Goal: Task Accomplishment & Management: Complete application form

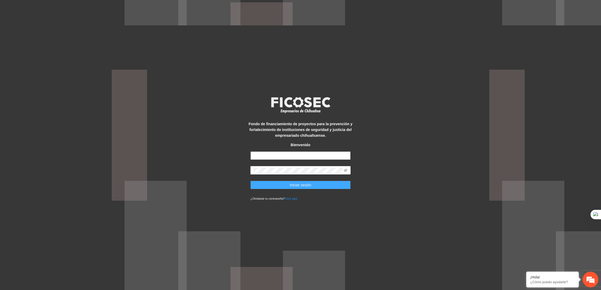
type input "**********"
click at [278, 184] on button "Iniciar sesión" at bounding box center [301, 185] width 100 height 8
type input "**********"
click at [286, 182] on button "Iniciar sesión" at bounding box center [301, 185] width 100 height 8
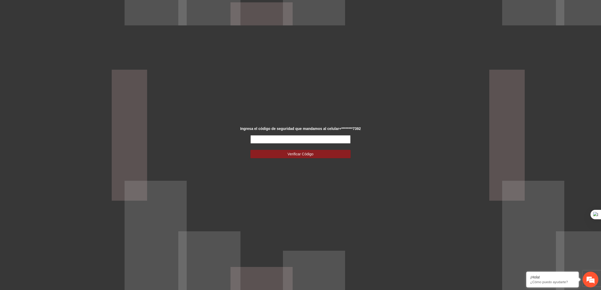
click at [262, 138] on input "text" at bounding box center [301, 139] width 100 height 8
type input "******"
click at [251, 150] on button "Verificar Código" at bounding box center [301, 154] width 100 height 8
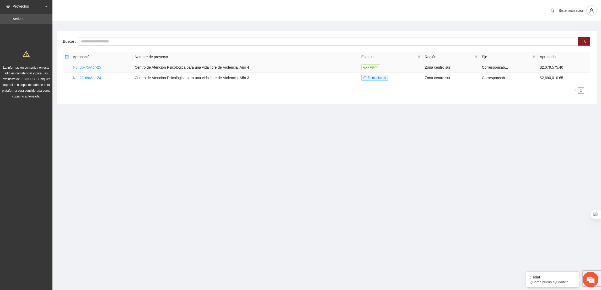
click at [97, 66] on link "No. 30-75/Abr-25" at bounding box center [87, 67] width 28 height 4
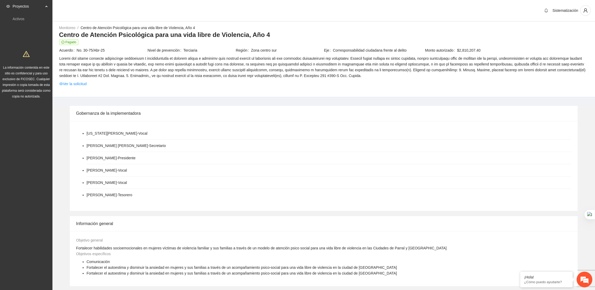
scroll to position [185, 0]
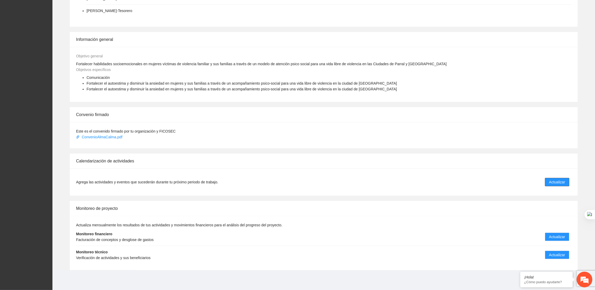
click at [556, 184] on span "Actualizar" at bounding box center [557, 182] width 16 height 6
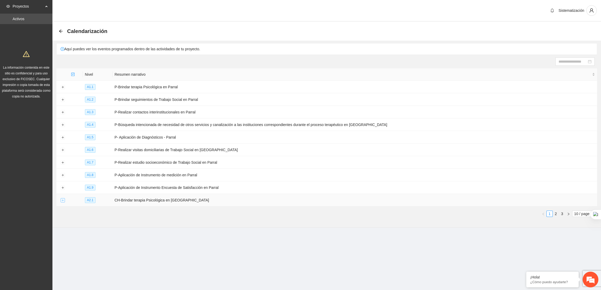
click at [64, 203] on button "Expand row" at bounding box center [63, 201] width 4 height 4
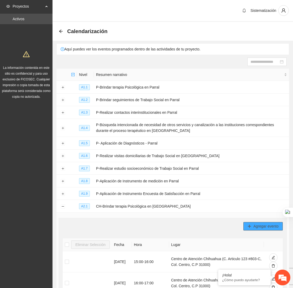
click at [273, 225] on span "Agregar evento" at bounding box center [265, 226] width 25 height 6
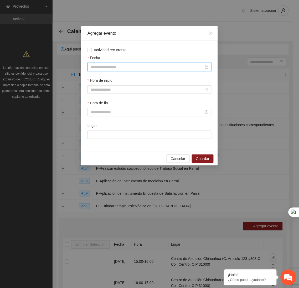
click at [173, 66] on input "Fecha" at bounding box center [147, 67] width 113 height 6
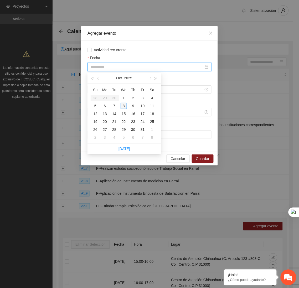
type input "**********"
click at [123, 107] on div "8" at bounding box center [123, 106] width 6 height 6
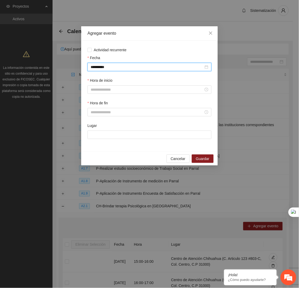
click at [122, 86] on div at bounding box center [149, 89] width 124 height 8
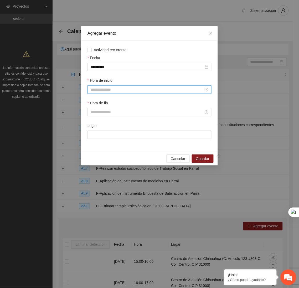
click at [117, 92] on input "Hora de inicio" at bounding box center [147, 90] width 113 height 6
click at [93, 136] on div "14" at bounding box center [94, 137] width 15 height 7
type input "*****"
click at [106, 160] on button "OK" at bounding box center [108, 161] width 9 height 6
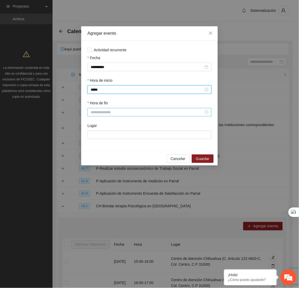
click at [119, 114] on input "Hora de fin" at bounding box center [147, 112] width 113 height 6
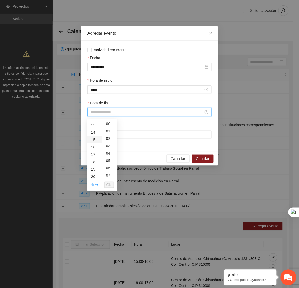
click at [95, 138] on div "15" at bounding box center [94, 139] width 15 height 7
type input "*****"
click at [109, 182] on span "OK" at bounding box center [108, 185] width 5 height 6
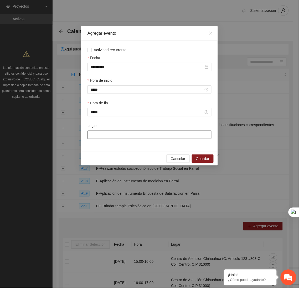
click at [120, 139] on input "Lugar" at bounding box center [149, 134] width 124 height 8
type input "**********"
click at [200, 158] on span "Guardar" at bounding box center [202, 159] width 13 height 6
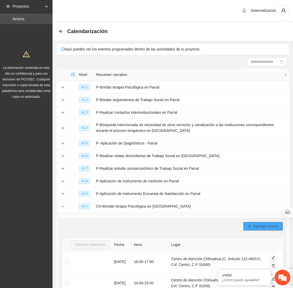
click at [267, 226] on span "Agregar evento" at bounding box center [265, 226] width 25 height 6
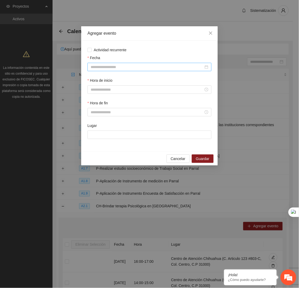
click at [185, 68] on input "Fecha" at bounding box center [147, 67] width 113 height 6
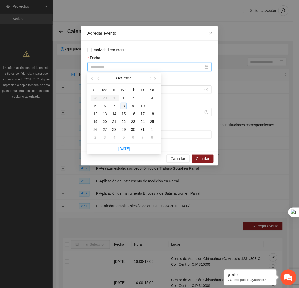
type input "**********"
click at [124, 105] on div "8" at bounding box center [123, 106] width 6 height 6
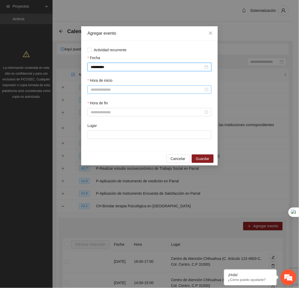
click at [131, 92] on input "Hora de inicio" at bounding box center [147, 90] width 113 height 6
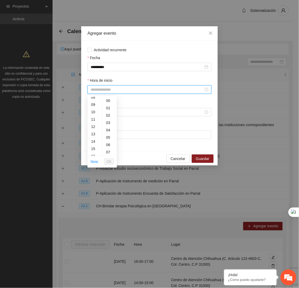
scroll to position [63, 0]
click at [93, 146] on div "15" at bounding box center [94, 147] width 15 height 7
type input "*****"
click at [106, 161] on button "OK" at bounding box center [108, 161] width 9 height 6
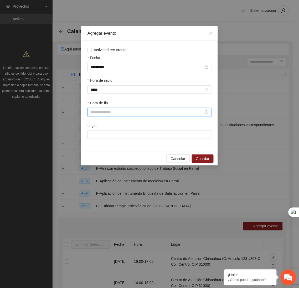
click at [120, 115] on input "Hora de fin" at bounding box center [147, 112] width 113 height 6
click at [94, 120] on div "16" at bounding box center [94, 121] width 15 height 7
type input "*****"
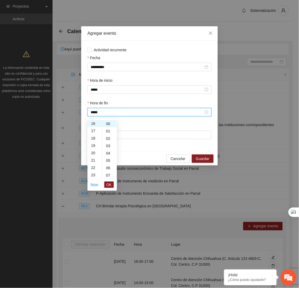
scroll to position [117, 0]
click at [109, 185] on span "OK" at bounding box center [108, 185] width 5 height 6
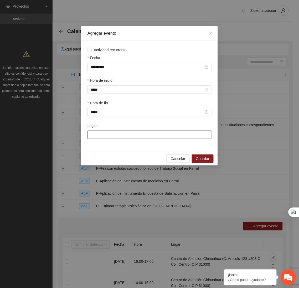
click at [113, 138] on input "Lugar" at bounding box center [149, 134] width 124 height 8
type input "**********"
click at [198, 160] on span "Guardar" at bounding box center [202, 159] width 13 height 6
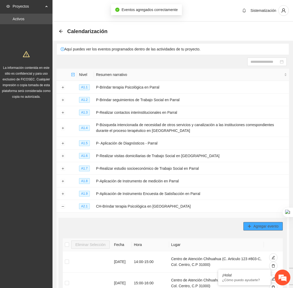
click at [255, 224] on button "Agregar evento" at bounding box center [262, 226] width 39 height 8
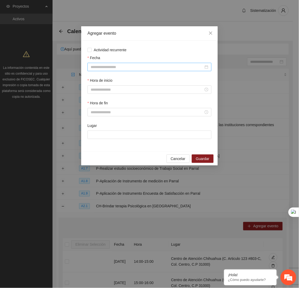
click at [160, 66] on input "Fecha" at bounding box center [147, 67] width 113 height 6
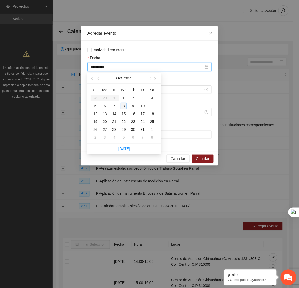
type input "**********"
click at [125, 105] on div "8" at bounding box center [123, 106] width 6 height 6
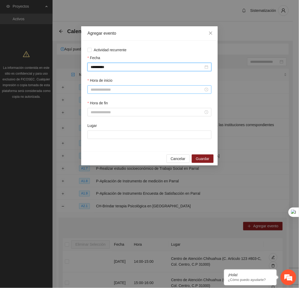
click at [126, 91] on input "Hora de inicio" at bounding box center [147, 90] width 113 height 6
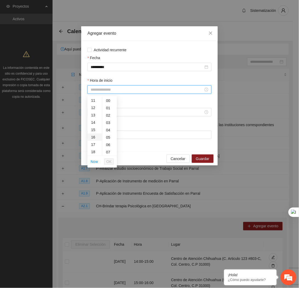
click at [93, 135] on div "16" at bounding box center [94, 136] width 15 height 7
type input "*****"
click at [107, 164] on span "OK" at bounding box center [108, 161] width 5 height 6
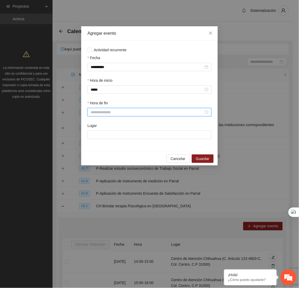
click at [100, 115] on input "Hora de fin" at bounding box center [147, 112] width 113 height 6
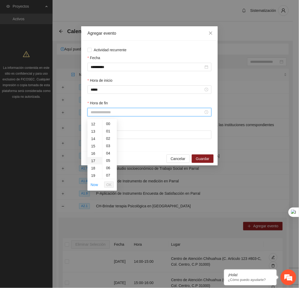
click at [92, 160] on div "17" at bounding box center [94, 160] width 15 height 7
type input "*****"
click at [109, 186] on span "OK" at bounding box center [108, 185] width 5 height 6
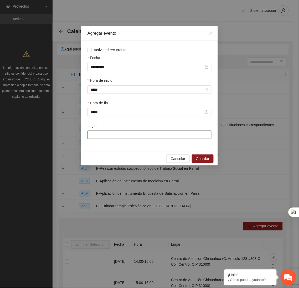
click at [119, 136] on input "Lugar" at bounding box center [149, 134] width 124 height 8
type input "**********"
click at [210, 160] on button "Guardar" at bounding box center [203, 158] width 22 height 8
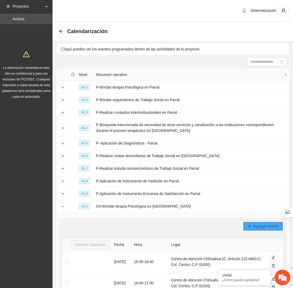
click at [248, 226] on icon "plus" at bounding box center [249, 226] width 4 height 4
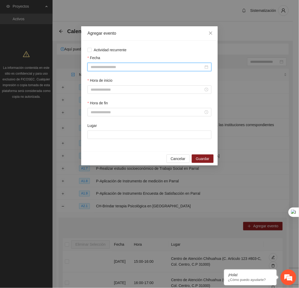
click at [152, 65] on input "Fecha" at bounding box center [147, 67] width 113 height 6
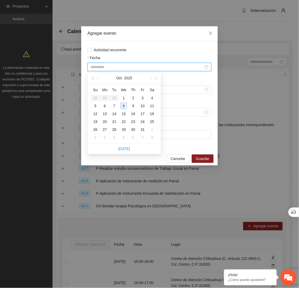
type input "**********"
click at [125, 105] on div "8" at bounding box center [123, 106] width 6 height 6
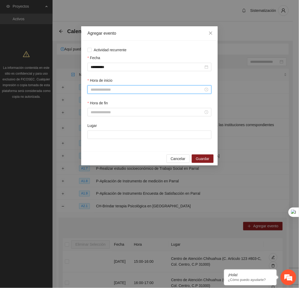
click at [123, 92] on input "Hora de inicio" at bounding box center [147, 90] width 113 height 6
click at [94, 140] on div "17" at bounding box center [94, 140] width 15 height 7
type input "*****"
click at [108, 161] on span "OK" at bounding box center [108, 161] width 5 height 6
click at [113, 108] on div "Hora de fin" at bounding box center [149, 104] width 124 height 8
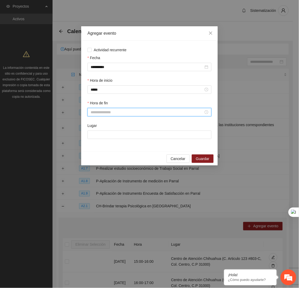
click at [111, 112] on input "Hora de fin" at bounding box center [147, 112] width 113 height 6
click at [91, 174] on div "18" at bounding box center [94, 175] width 15 height 7
type input "*****"
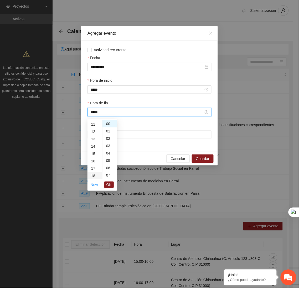
scroll to position [132, 0]
click at [110, 187] on button "OK" at bounding box center [108, 184] width 9 height 6
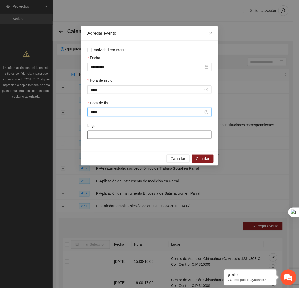
click at [121, 138] on input "Lugar" at bounding box center [149, 134] width 124 height 8
type input "**********"
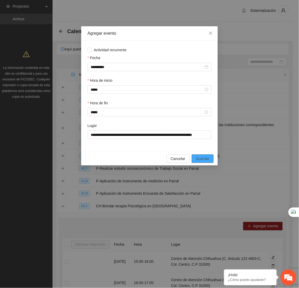
click at [199, 161] on span "Guardar" at bounding box center [202, 159] width 13 height 6
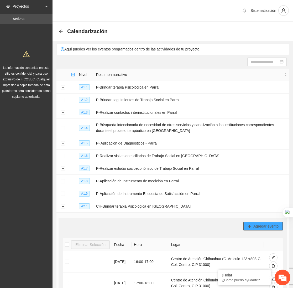
click at [271, 229] on span "Agregar evento" at bounding box center [265, 226] width 25 height 6
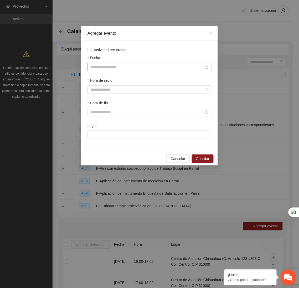
click at [166, 66] on input "Fecha" at bounding box center [147, 67] width 113 height 6
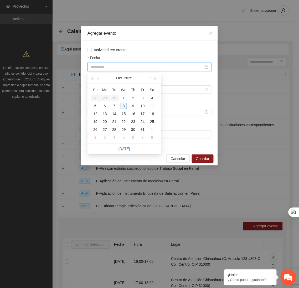
type input "**********"
click at [123, 105] on div "8" at bounding box center [123, 106] width 6 height 6
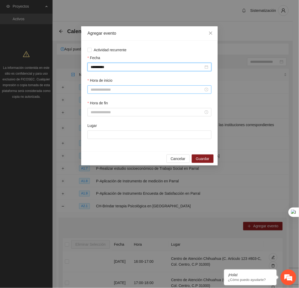
click at [121, 91] on input "Hora de inicio" at bounding box center [147, 90] width 113 height 6
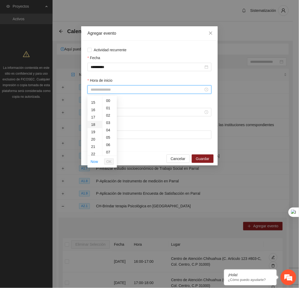
click at [90, 121] on div "18" at bounding box center [94, 124] width 15 height 7
type input "*****"
click at [106, 160] on span "OK" at bounding box center [108, 161] width 5 height 6
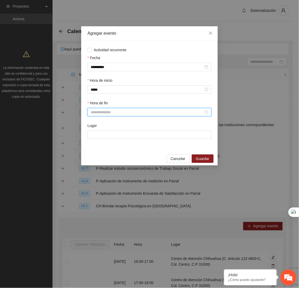
click at [113, 115] on input "Hora de fin" at bounding box center [147, 112] width 113 height 6
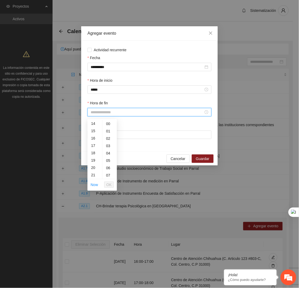
click at [93, 159] on div "19" at bounding box center [94, 159] width 15 height 7
type input "*****"
click at [108, 185] on span "OK" at bounding box center [108, 185] width 5 height 6
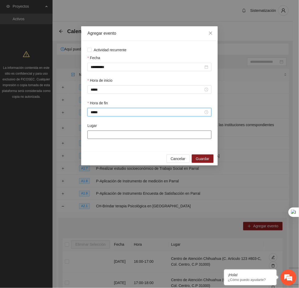
click at [128, 137] on input "Lugar" at bounding box center [149, 134] width 124 height 8
type input "**********"
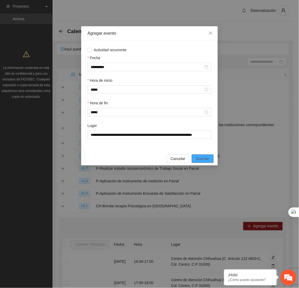
click at [197, 159] on span "Guardar" at bounding box center [202, 159] width 13 height 6
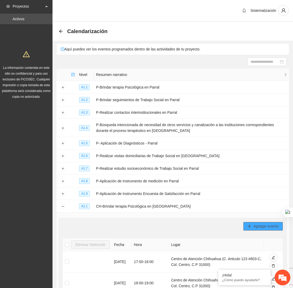
click at [267, 227] on span "Agregar evento" at bounding box center [265, 226] width 25 height 6
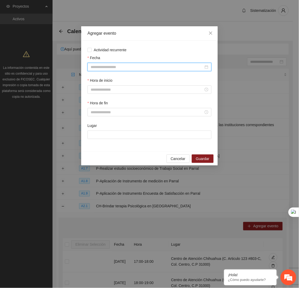
click at [160, 65] on input "Fecha" at bounding box center [147, 67] width 113 height 6
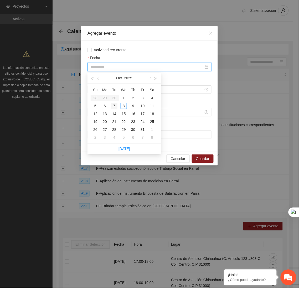
type input "**********"
click at [111, 105] on div "7" at bounding box center [114, 106] width 6 height 6
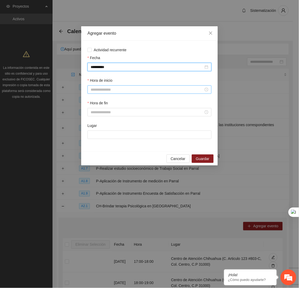
click at [143, 90] on input "Hora de inicio" at bounding box center [147, 90] width 113 height 6
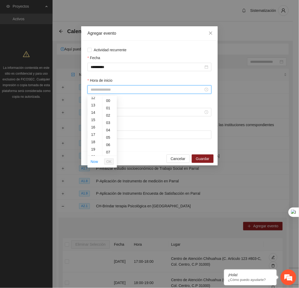
scroll to position [107, 0]
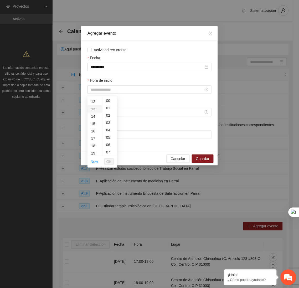
click at [91, 109] on div "13" at bounding box center [94, 108] width 15 height 7
type input "*****"
click at [111, 161] on span "OK" at bounding box center [108, 161] width 5 height 6
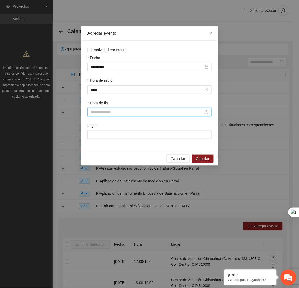
click at [106, 114] on input "Hora de fin" at bounding box center [147, 112] width 113 height 6
click at [94, 160] on div "14" at bounding box center [94, 161] width 15 height 7
type input "*****"
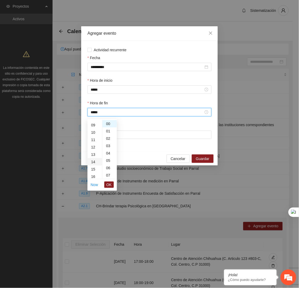
scroll to position [103, 0]
click at [109, 188] on li "OK" at bounding box center [108, 184] width 9 height 9
click at [110, 184] on span "OK" at bounding box center [108, 185] width 5 height 6
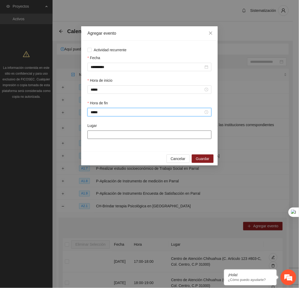
click at [119, 135] on input "Lugar" at bounding box center [149, 134] width 124 height 8
type input "**********"
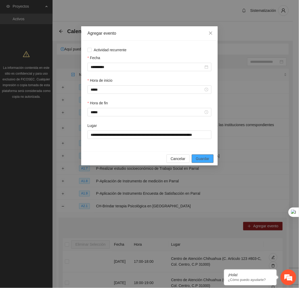
click at [209, 162] on button "Guardar" at bounding box center [203, 158] width 22 height 8
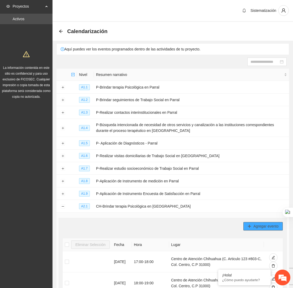
click at [271, 226] on span "Agregar evento" at bounding box center [265, 226] width 25 height 6
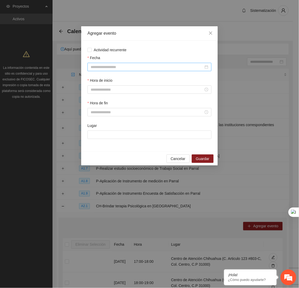
click at [184, 68] on input "Fecha" at bounding box center [147, 67] width 113 height 6
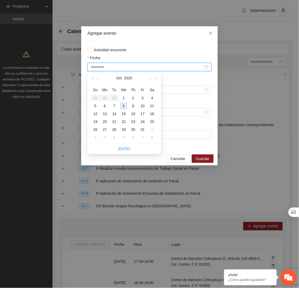
type input "**********"
click at [124, 107] on div "8" at bounding box center [123, 106] width 6 height 6
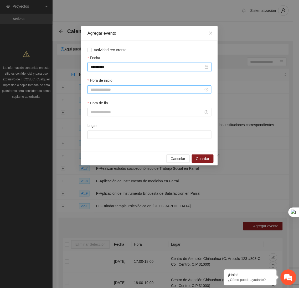
click at [141, 90] on input "Hora de inicio" at bounding box center [147, 90] width 113 height 6
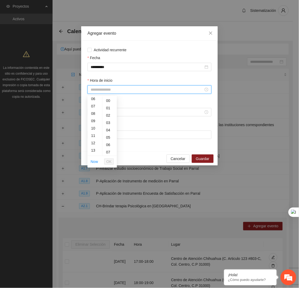
scroll to position [47, 0]
click at [91, 111] on div "08" at bounding box center [94, 111] width 15 height 7
type input "*****"
click at [110, 162] on span "OK" at bounding box center [108, 161] width 5 height 6
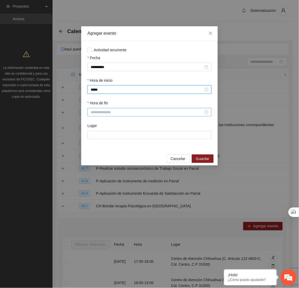
click at [111, 113] on input "Hora de fin" at bounding box center [147, 112] width 113 height 6
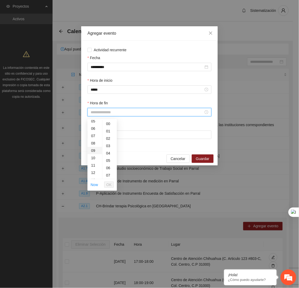
click at [94, 149] on div "09" at bounding box center [94, 150] width 15 height 7
type input "*****"
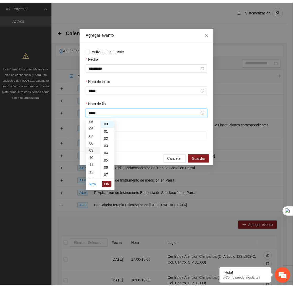
scroll to position [66, 0]
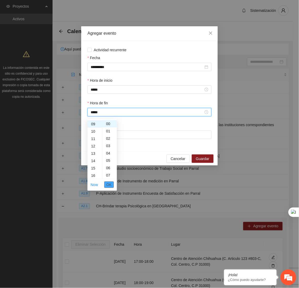
click at [111, 185] on span "OK" at bounding box center [108, 185] width 5 height 6
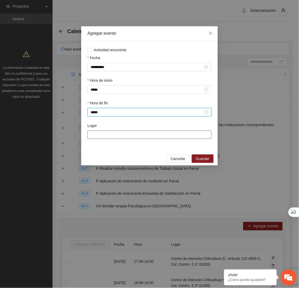
click at [113, 136] on input "Lugar" at bounding box center [149, 134] width 124 height 8
type input "**********"
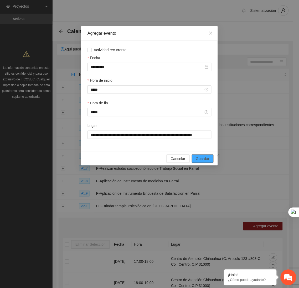
click at [210, 159] on button "Guardar" at bounding box center [203, 158] width 22 height 8
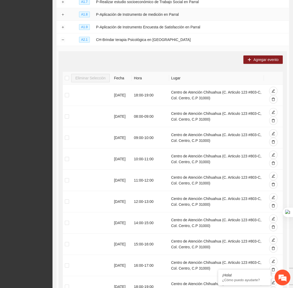
scroll to position [167, 0]
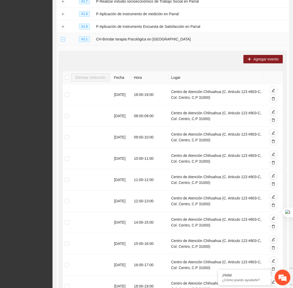
click at [62, 41] on button "Collapse row" at bounding box center [63, 39] width 4 height 4
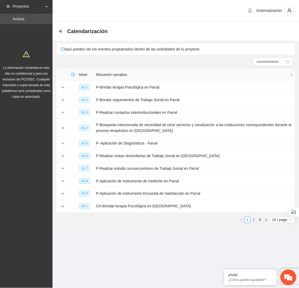
click at [252, 222] on link "2" at bounding box center [254, 220] width 6 height 6
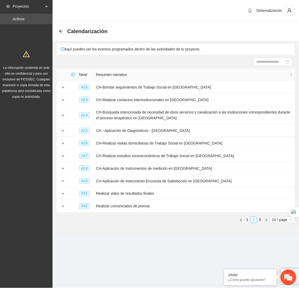
click at [252, 222] on link "2" at bounding box center [254, 220] width 6 height 6
click at [62, 168] on button "Expand row" at bounding box center [63, 168] width 4 height 4
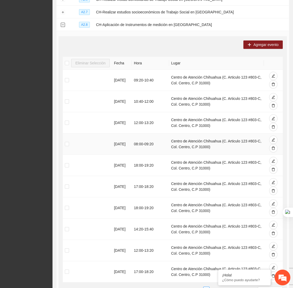
scroll to position [243, 0]
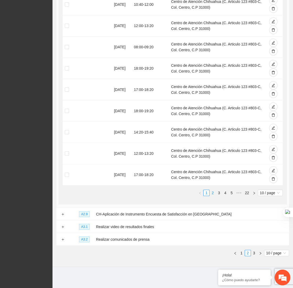
click at [213, 193] on link "2" at bounding box center [213, 193] width 6 height 6
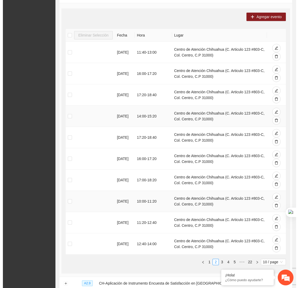
scroll to position [172, 0]
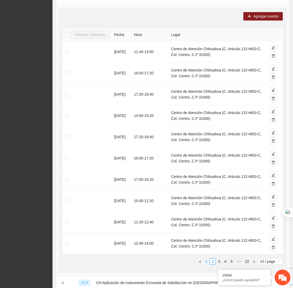
click at [207, 260] on link "1" at bounding box center [206, 261] width 6 height 6
click at [268, 19] on span "Agregar evento" at bounding box center [265, 16] width 25 height 6
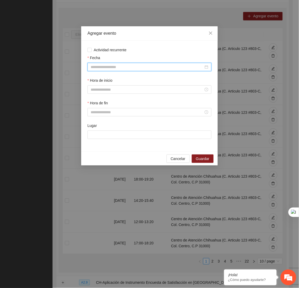
click at [162, 65] on input "Fecha" at bounding box center [147, 67] width 113 height 6
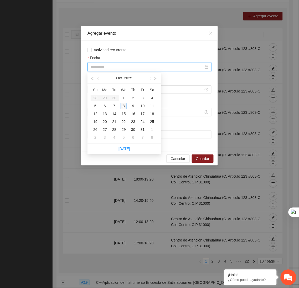
type input "**********"
click at [123, 100] on div "1" at bounding box center [123, 98] width 6 height 6
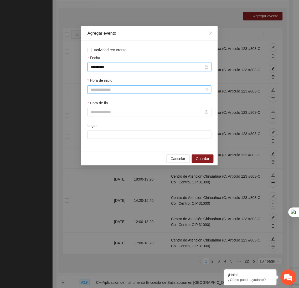
click at [149, 92] on input "Hora de inicio" at bounding box center [147, 90] width 113 height 6
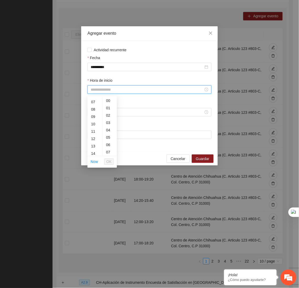
scroll to position [51, 0]
click at [95, 150] on div "15" at bounding box center [94, 147] width 15 height 7
type input "*****"
click at [111, 159] on span "OK" at bounding box center [108, 162] width 5 height 6
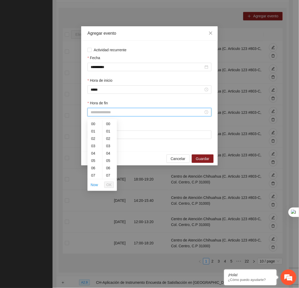
click at [115, 115] on input "Hora de fin" at bounding box center [147, 112] width 113 height 6
click at [95, 154] on div "16" at bounding box center [94, 155] width 15 height 7
click at [107, 155] on div "21" at bounding box center [109, 158] width 14 height 7
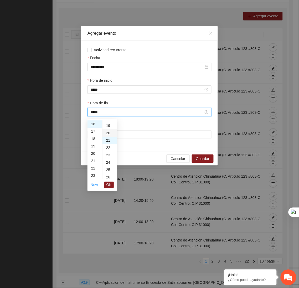
click at [106, 134] on div "20" at bounding box center [109, 132] width 14 height 7
type input "*****"
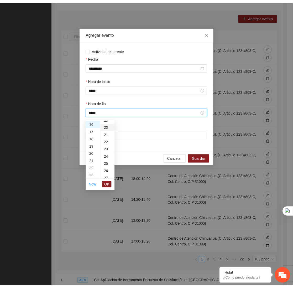
scroll to position [147, 0]
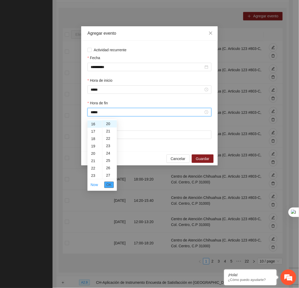
click at [107, 185] on span "OK" at bounding box center [108, 185] width 5 height 6
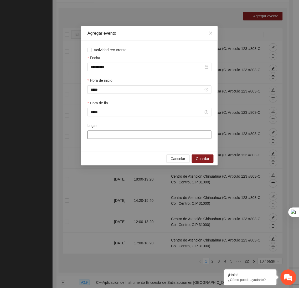
click at [132, 137] on input "Lugar" at bounding box center [149, 134] width 124 height 8
type input "**********"
click at [198, 161] on span "Guardar" at bounding box center [202, 159] width 13 height 6
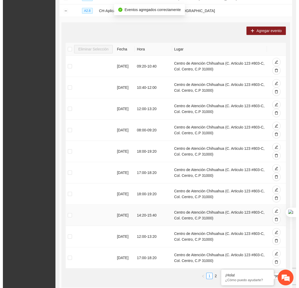
scroll to position [158, 0]
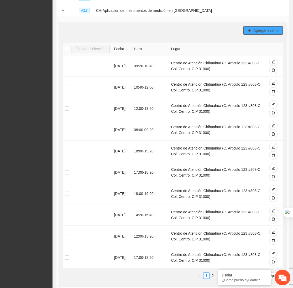
click at [251, 30] on button "Agregar evento" at bounding box center [262, 30] width 39 height 8
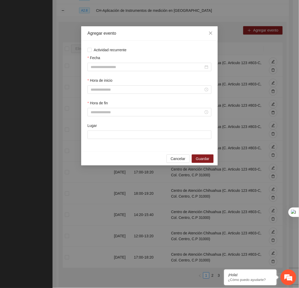
click at [148, 62] on div "Fecha" at bounding box center [149, 59] width 124 height 8
click at [148, 67] on input "Fecha" at bounding box center [147, 67] width 113 height 6
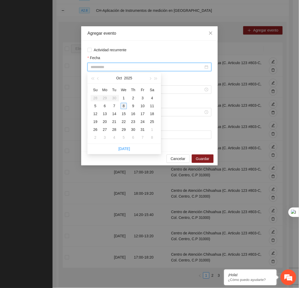
type input "**********"
click at [122, 107] on div "8" at bounding box center [123, 106] width 6 height 6
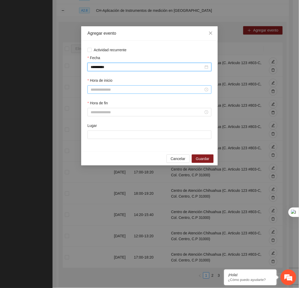
click at [122, 91] on input "Hora de inicio" at bounding box center [147, 90] width 113 height 6
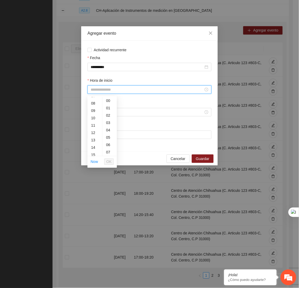
scroll to position [58, 0]
click at [95, 138] on div "13" at bounding box center [94, 138] width 15 height 7
type input "*****"
click at [108, 163] on span "OK" at bounding box center [108, 162] width 5 height 6
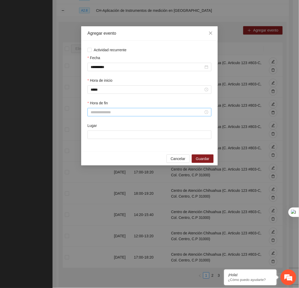
click at [99, 116] on div at bounding box center [149, 112] width 124 height 8
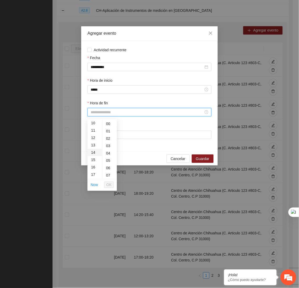
click at [93, 152] on div "14" at bounding box center [94, 152] width 15 height 7
click at [106, 162] on div "20" at bounding box center [109, 164] width 14 height 7
type input "*****"
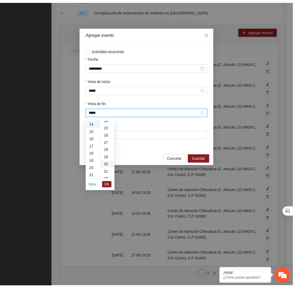
scroll to position [147, 0]
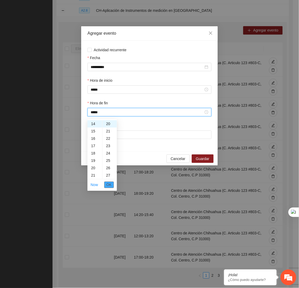
click at [112, 187] on button "OK" at bounding box center [108, 185] width 9 height 6
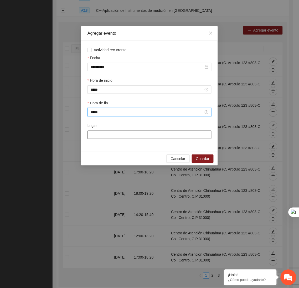
click at [122, 137] on input "Lugar" at bounding box center [149, 134] width 124 height 8
type input "**********"
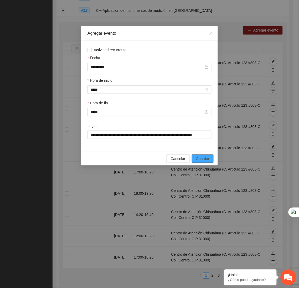
click at [203, 160] on span "Guardar" at bounding box center [202, 159] width 13 height 6
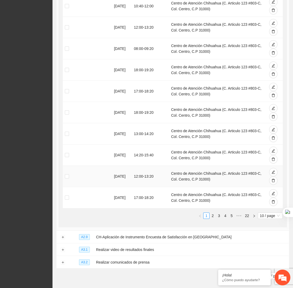
scroll to position [217, 0]
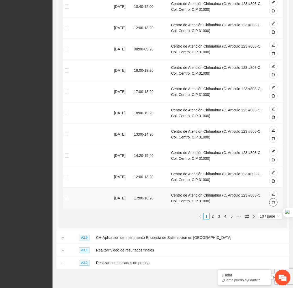
click at [270, 204] on button "button" at bounding box center [273, 202] width 8 height 8
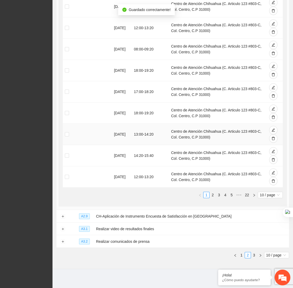
scroll to position [0, 0]
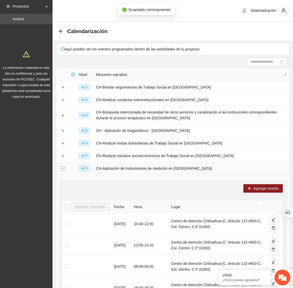
click at [61, 169] on button "Collapse row" at bounding box center [63, 168] width 4 height 4
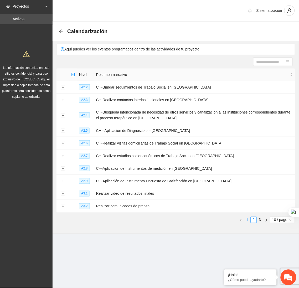
click at [246, 222] on link "1" at bounding box center [247, 220] width 6 height 6
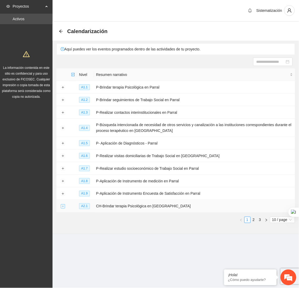
click at [62, 206] on button "Expand row" at bounding box center [63, 206] width 4 height 4
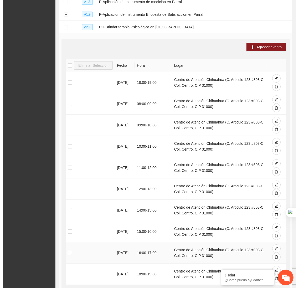
scroll to position [178, 0]
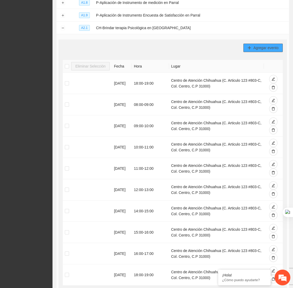
click at [273, 48] on span "Agregar evento" at bounding box center [265, 48] width 25 height 6
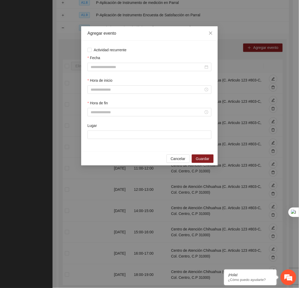
click at [169, 62] on div "Fecha" at bounding box center [149, 59] width 124 height 8
click at [163, 67] on input "Fecha" at bounding box center [147, 67] width 113 height 6
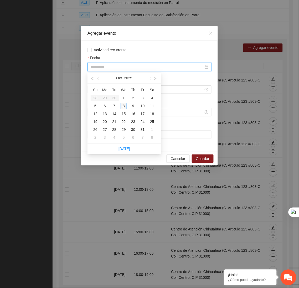
click at [120, 107] on div "8" at bounding box center [123, 106] width 6 height 6
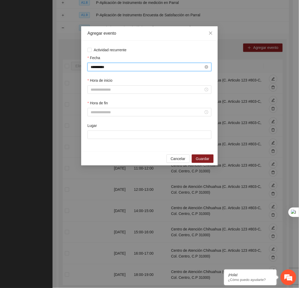
click at [151, 68] on input "**********" at bounding box center [147, 67] width 113 height 6
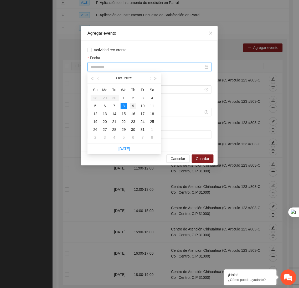
type input "**********"
click at [134, 104] on div "9" at bounding box center [133, 106] width 6 height 6
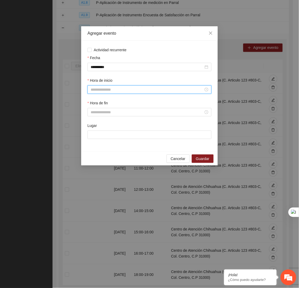
click at [142, 90] on input "Hora de inicio" at bounding box center [147, 90] width 113 height 6
click at [92, 135] on div "17" at bounding box center [94, 134] width 15 height 7
type input "*****"
click at [111, 161] on button "OK" at bounding box center [108, 161] width 9 height 6
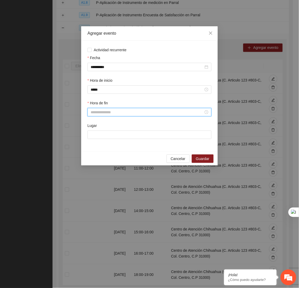
click at [108, 115] on input "Hora de fin" at bounding box center [147, 112] width 113 height 6
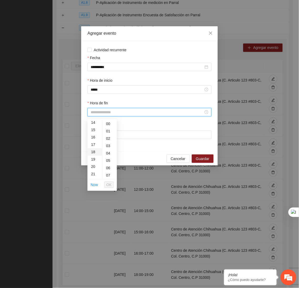
click at [94, 152] on div "18" at bounding box center [94, 151] width 15 height 7
type input "*****"
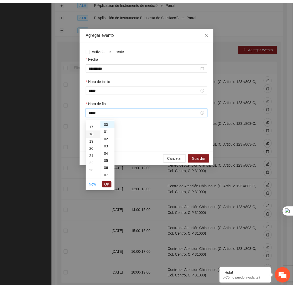
scroll to position [132, 0]
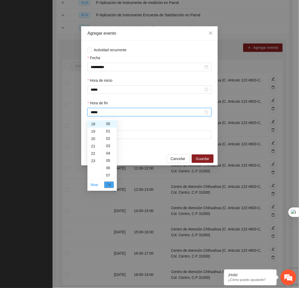
click at [111, 185] on span "OK" at bounding box center [108, 185] width 5 height 6
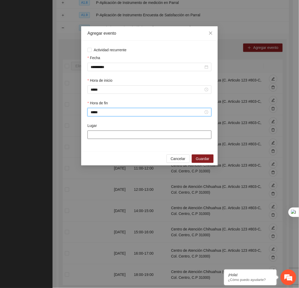
click at [125, 138] on input "Lugar" at bounding box center [149, 134] width 124 height 8
type input "**********"
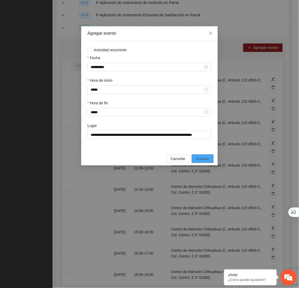
click at [211, 160] on button "Guardar" at bounding box center [203, 158] width 22 height 8
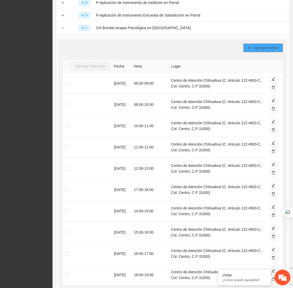
scroll to position [150, 0]
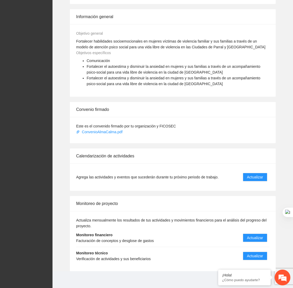
scroll to position [285, 0]
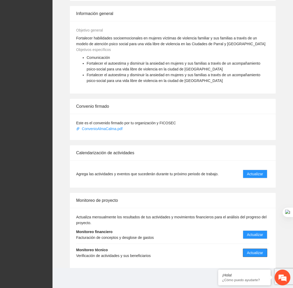
click at [263, 255] on button "Actualizar" at bounding box center [255, 252] width 24 height 8
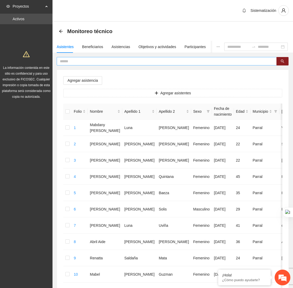
click at [78, 64] on input "text" at bounding box center [164, 61] width 209 height 6
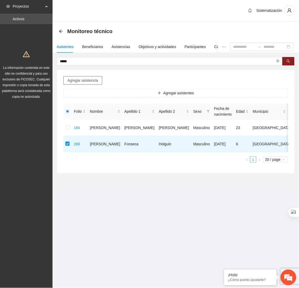
click at [90, 77] on button "Agregar asistencia" at bounding box center [82, 80] width 39 height 8
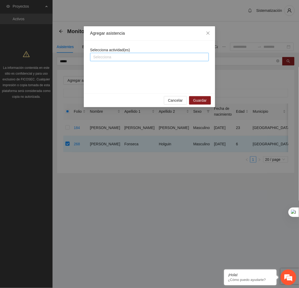
click at [108, 54] on div at bounding box center [149, 57] width 116 height 6
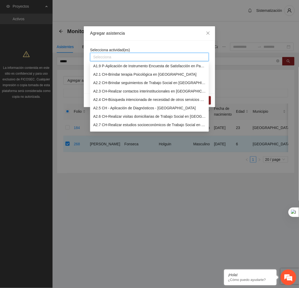
scroll to position [70, 0]
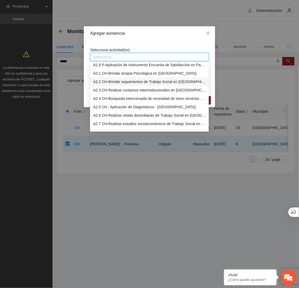
click at [102, 83] on div "A2.2 CH-Brindar seguimientos de Trabajo Social en [GEOGRAPHIC_DATA]" at bounding box center [149, 82] width 112 height 6
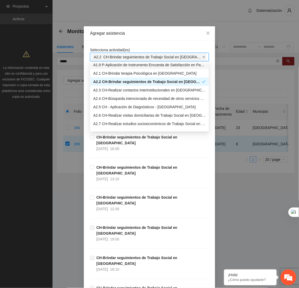
click at [202, 57] on icon "close" at bounding box center [203, 57] width 3 height 3
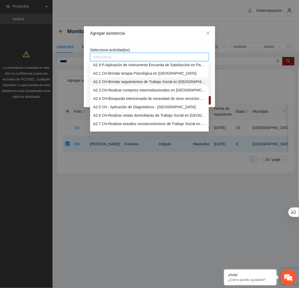
click at [134, 77] on div "A2.1 CH-Brindar terapia Psicológica en [GEOGRAPHIC_DATA]" at bounding box center [149, 73] width 119 height 8
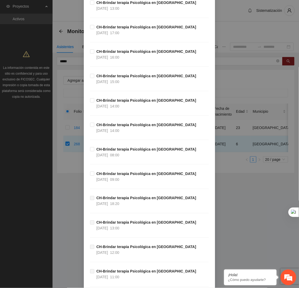
scroll to position [683, 0]
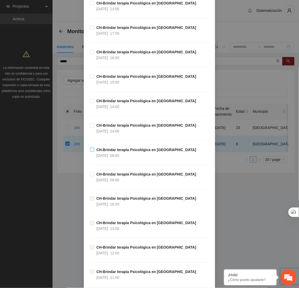
click at [132, 158] on span "CH-Brindar terapia Psicológica en [GEOGRAPHIC_DATA] [DATE] 08:00" at bounding box center [146, 153] width 104 height 12
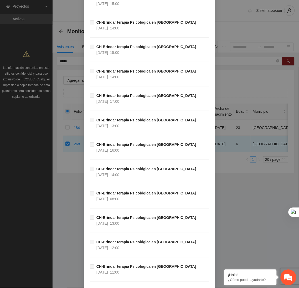
scroll to position [16768, 0]
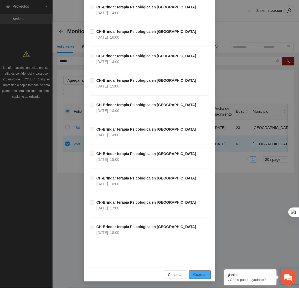
click at [198, 275] on span "Guardar" at bounding box center [199, 275] width 13 height 6
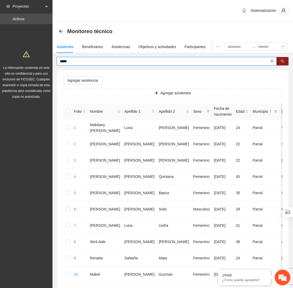
click at [97, 61] on input "*****" at bounding box center [164, 61] width 209 height 6
type input "*"
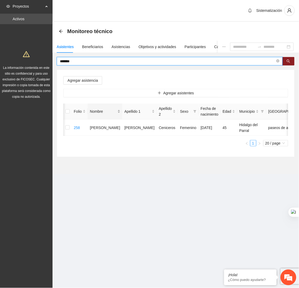
scroll to position [0, 8]
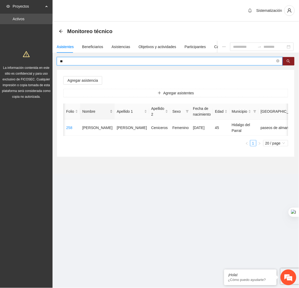
type input "*"
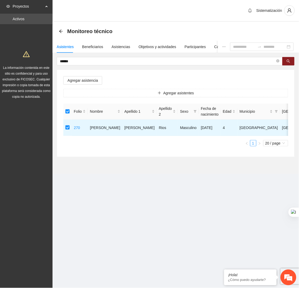
click at [81, 84] on div "Agregar asistencia Agregar asistentes Folio Nombre Apellido 1 Apellido 2 Sexo F…" at bounding box center [175, 113] width 237 height 87
click at [79, 79] on span "Agregar asistencia" at bounding box center [82, 80] width 30 height 6
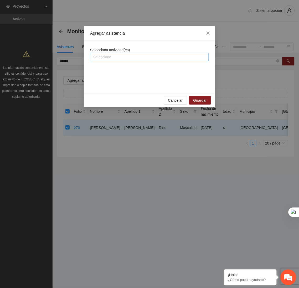
click at [114, 58] on div at bounding box center [149, 57] width 116 height 6
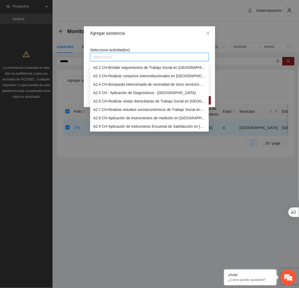
scroll to position [84, 0]
click at [104, 118] on div "A2.8 CH-Aplicación de Instrumentos de medición en [GEOGRAPHIC_DATA]" at bounding box center [149, 118] width 112 height 6
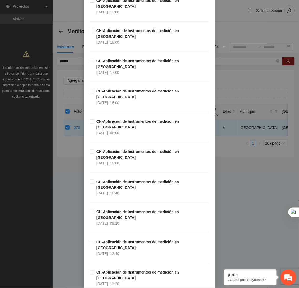
scroll to position [137, 0]
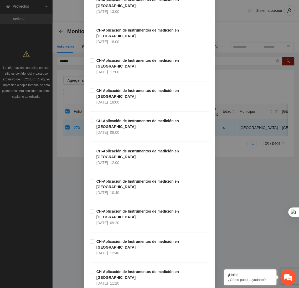
click at [118, 269] on div "CH-Aplicación de Instrumentos de medición en [GEOGRAPHIC_DATA] [DATE] 11:20" at bounding box center [149, 284] width 119 height 30
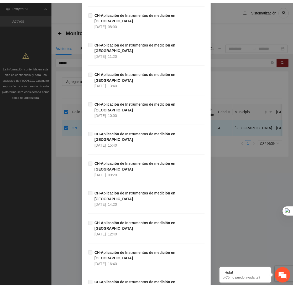
scroll to position [5008, 0]
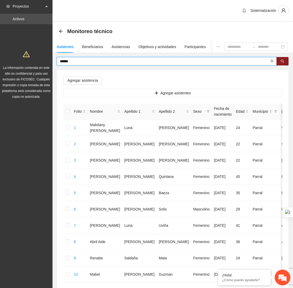
click at [76, 63] on input "******" at bounding box center [164, 61] width 209 height 6
type input "*"
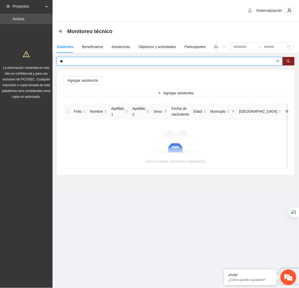
type input "*"
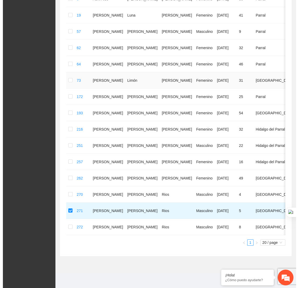
scroll to position [0, 0]
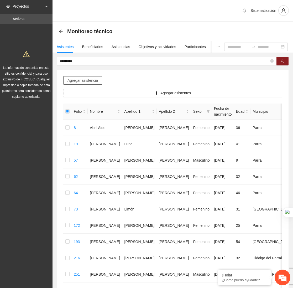
click at [85, 79] on span "Agregar asistencia" at bounding box center [82, 80] width 30 height 6
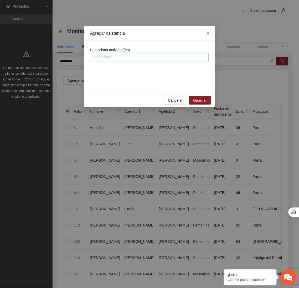
click at [108, 54] on div at bounding box center [149, 57] width 116 height 6
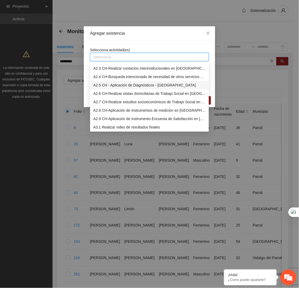
scroll to position [91, 0]
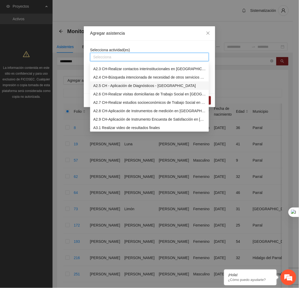
click at [111, 108] on div "A2.8 CH-Aplicación de Instrumentos de medición en [GEOGRAPHIC_DATA]" at bounding box center [149, 111] width 112 height 6
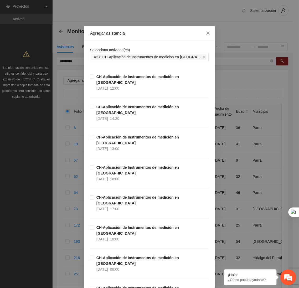
click at [140, 39] on div "Agregar asistencia" at bounding box center [149, 33] width 131 height 14
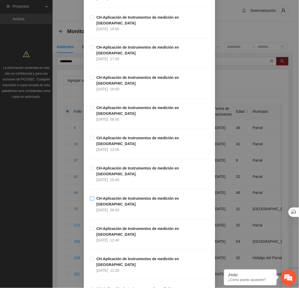
scroll to position [151, 0]
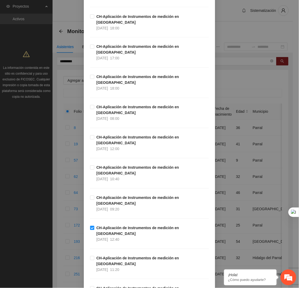
click at [298, 71] on div at bounding box center [298, 144] width 0 height 288
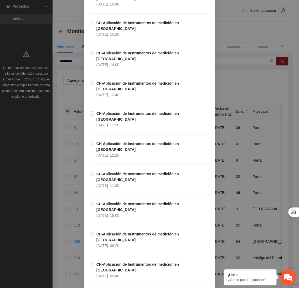
scroll to position [5008, 0]
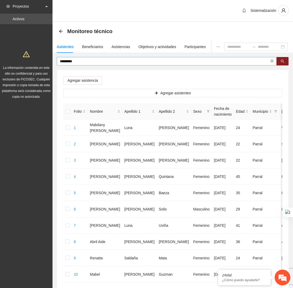
click at [84, 61] on input "*********" at bounding box center [164, 61] width 209 height 6
type input "*"
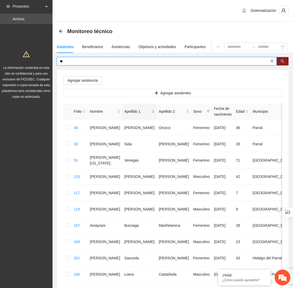
type input "*"
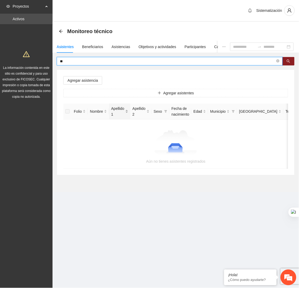
type input "*"
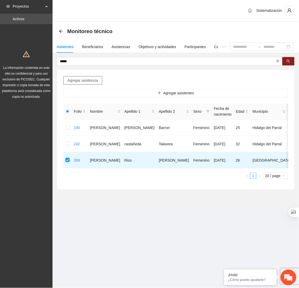
click at [78, 77] on span "Agregar asistencia" at bounding box center [82, 80] width 30 height 6
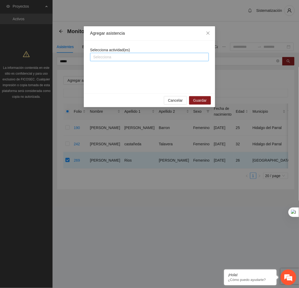
click at [101, 60] on div "Selecciona" at bounding box center [149, 57] width 119 height 8
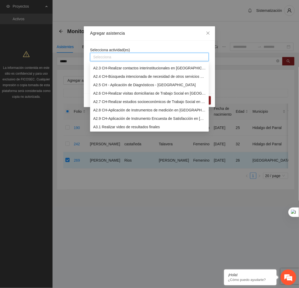
scroll to position [93, 0]
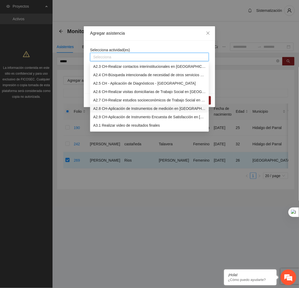
click at [102, 108] on div "A2.8 CH-Aplicación de Instrumentos de medición en [GEOGRAPHIC_DATA]" at bounding box center [149, 108] width 112 height 6
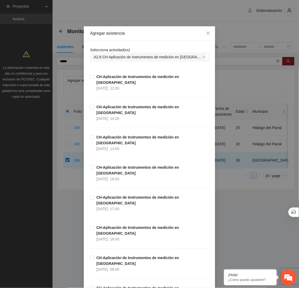
click at [139, 33] on div "Agregar asistencia" at bounding box center [149, 33] width 119 height 6
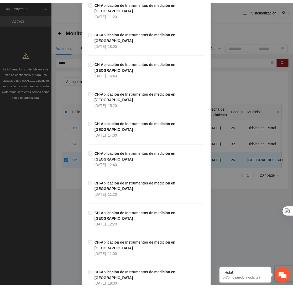
scroll to position [5008, 0]
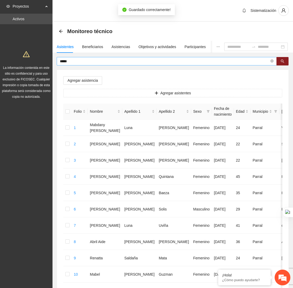
click at [100, 61] on input "*****" at bounding box center [164, 61] width 209 height 6
type input "*"
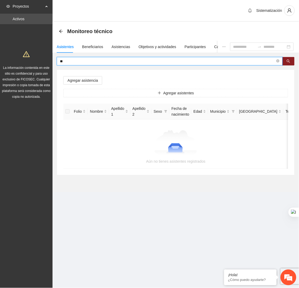
type input "*"
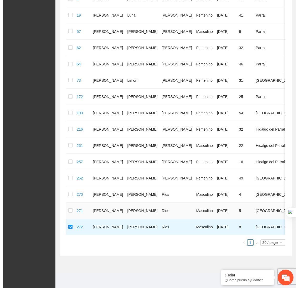
scroll to position [0, 0]
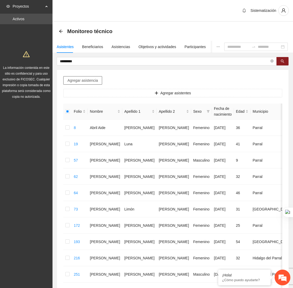
click at [77, 79] on span "Agregar asistencia" at bounding box center [82, 80] width 30 height 6
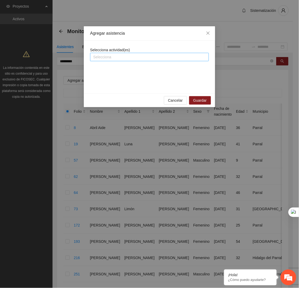
click at [104, 59] on div at bounding box center [149, 57] width 116 height 6
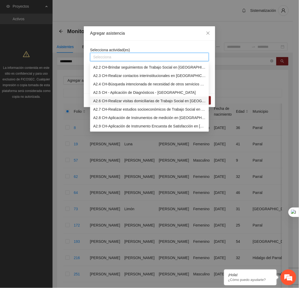
scroll to position [84, 0]
click at [111, 118] on div "A2.8 CH-Aplicación de Instrumentos de medición en [GEOGRAPHIC_DATA]" at bounding box center [149, 118] width 112 height 6
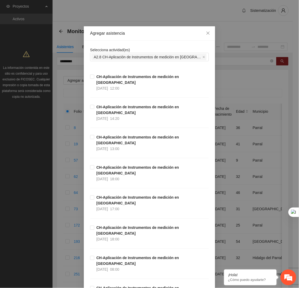
click at [141, 39] on div "Agregar asistencia" at bounding box center [149, 33] width 131 height 14
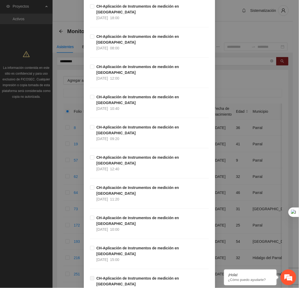
scroll to position [220, 0]
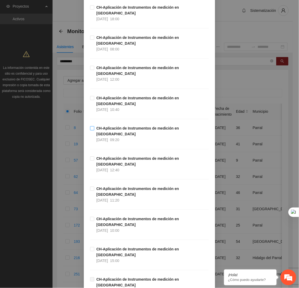
click at [90, 125] on label "CH-Aplicación de Instrumentos de medición en [GEOGRAPHIC_DATA] [DATE] 09:20" at bounding box center [149, 133] width 119 height 17
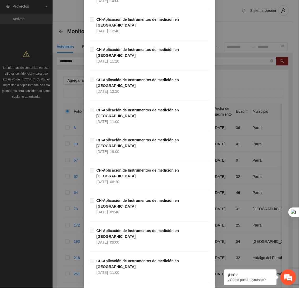
scroll to position [5008, 0]
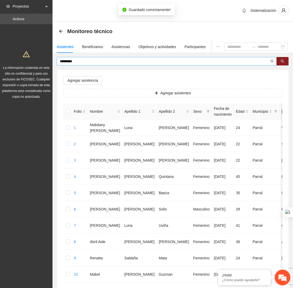
click at [112, 63] on input "*********" at bounding box center [164, 61] width 209 height 6
type input "*"
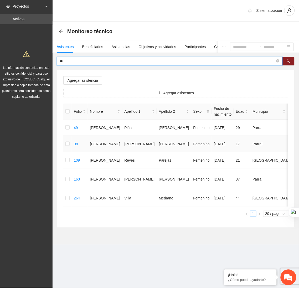
type input "*"
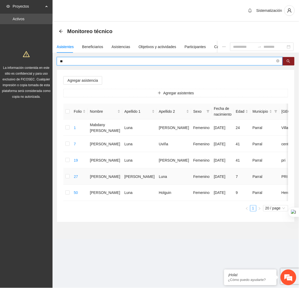
type input "*"
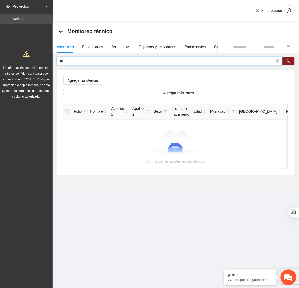
type input "*"
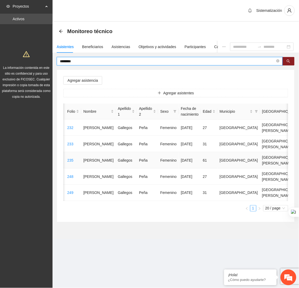
scroll to position [0, 0]
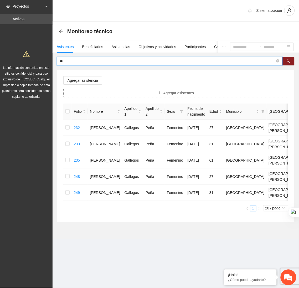
type input "*"
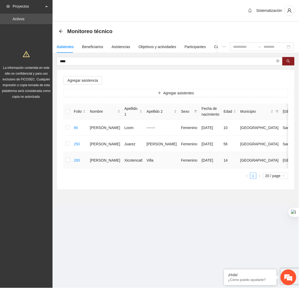
click at [72, 160] on td "265" at bounding box center [80, 160] width 16 height 16
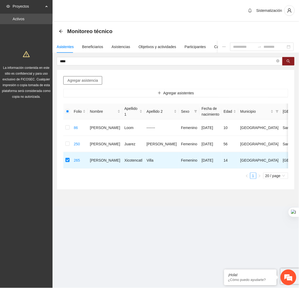
click at [80, 80] on span "Agregar asistencia" at bounding box center [82, 80] width 30 height 6
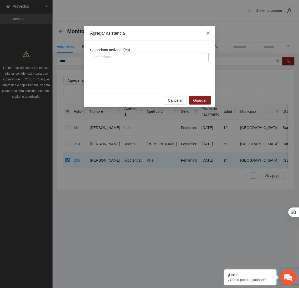
click at [111, 56] on div at bounding box center [149, 57] width 116 height 6
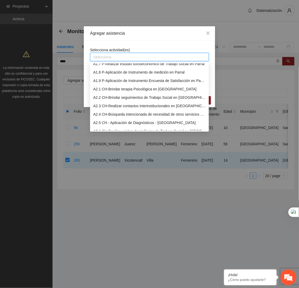
scroll to position [54, 0]
click at [106, 90] on div "A2.1 CH-Brindar terapia Psicológica en [GEOGRAPHIC_DATA]" at bounding box center [149, 89] width 112 height 6
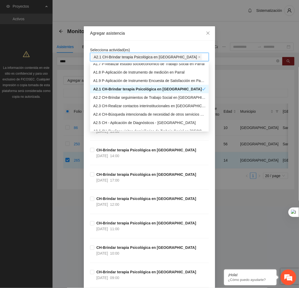
click at [136, 35] on div "Agregar asistencia" at bounding box center [149, 33] width 119 height 6
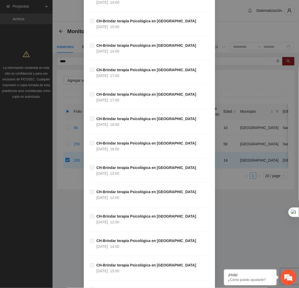
scroll to position [16768, 0]
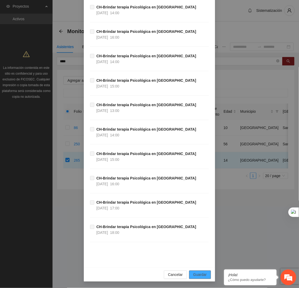
click at [198, 273] on span "Guardar" at bounding box center [199, 275] width 13 height 6
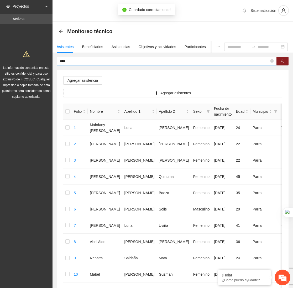
click at [92, 63] on input "****" at bounding box center [164, 61] width 209 height 6
type input "*"
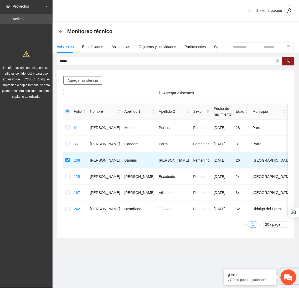
click at [75, 81] on span "Agregar asistencia" at bounding box center [82, 80] width 30 height 6
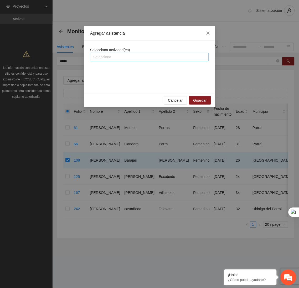
click at [118, 54] on div at bounding box center [149, 57] width 116 height 6
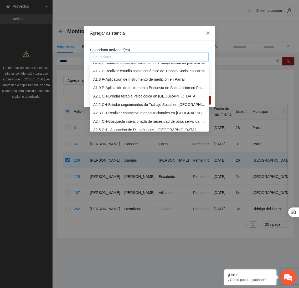
scroll to position [48, 0]
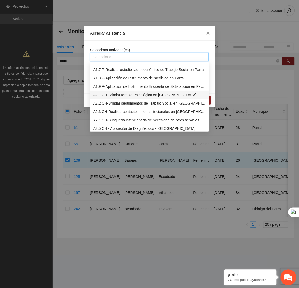
click at [118, 95] on div "A2.1 CH-Brindar terapia Psicológica en [GEOGRAPHIC_DATA]" at bounding box center [149, 95] width 112 height 6
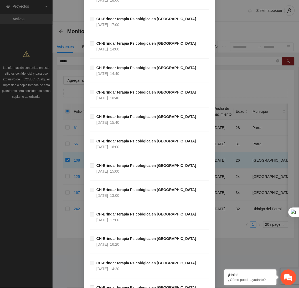
scroll to position [16768, 0]
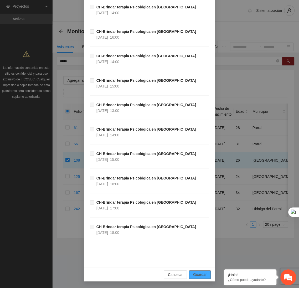
click at [202, 275] on span "Guardar" at bounding box center [199, 275] width 13 height 6
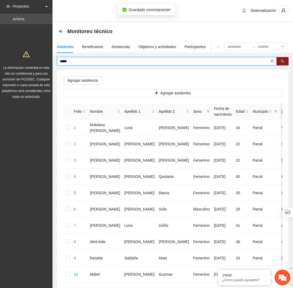
click at [91, 61] on input "*****" at bounding box center [164, 61] width 209 height 6
type input "*"
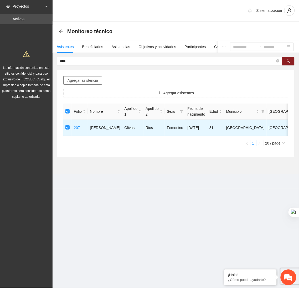
click at [80, 80] on span "Agregar asistencia" at bounding box center [82, 80] width 30 height 6
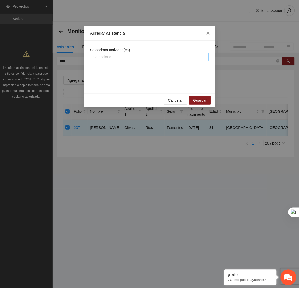
click at [114, 59] on div at bounding box center [149, 57] width 116 height 6
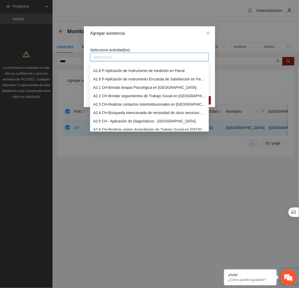
scroll to position [59, 0]
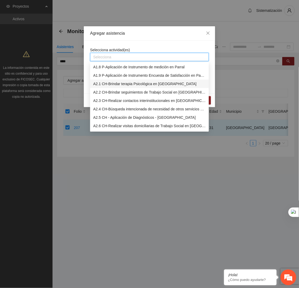
click at [108, 82] on div "A2.1 CH-Brindar terapia Psicológica en [GEOGRAPHIC_DATA]" at bounding box center [149, 84] width 112 height 6
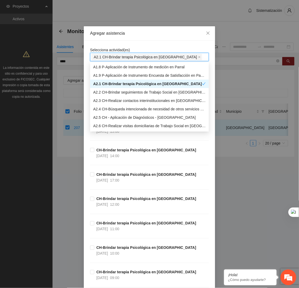
click at [146, 37] on div "Agregar asistencia" at bounding box center [149, 33] width 131 height 14
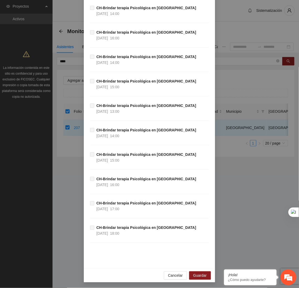
scroll to position [16768, 0]
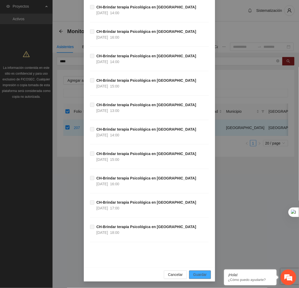
click at [193, 275] on span "Guardar" at bounding box center [199, 275] width 13 height 6
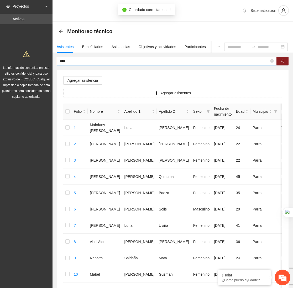
click at [75, 59] on input "****" at bounding box center [164, 61] width 209 height 6
type input "*"
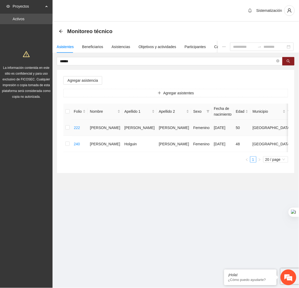
click at [64, 127] on td at bounding box center [67, 127] width 8 height 16
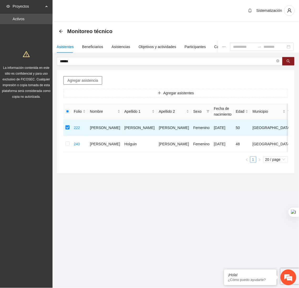
click at [81, 78] on span "Agregar asistencia" at bounding box center [82, 80] width 30 height 6
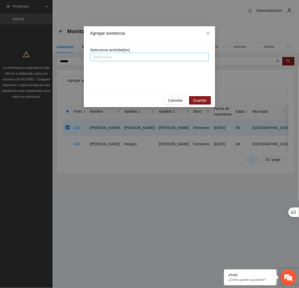
click at [117, 55] on div at bounding box center [149, 57] width 116 height 6
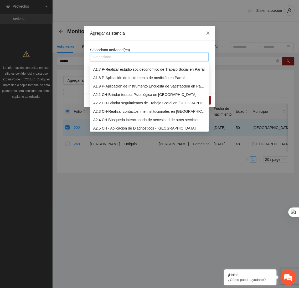
scroll to position [54, 0]
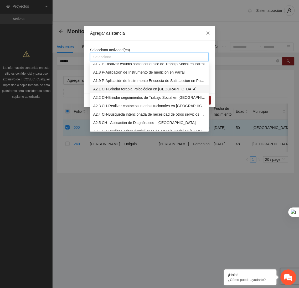
click at [107, 90] on div "A2.1 CH-Brindar terapia Psicológica en [GEOGRAPHIC_DATA]" at bounding box center [149, 89] width 112 height 6
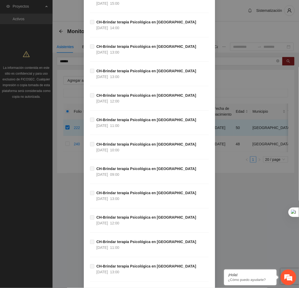
scroll to position [16768, 0]
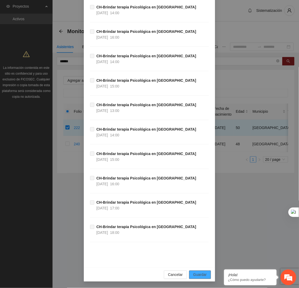
click at [197, 275] on span "Guardar" at bounding box center [199, 275] width 13 height 6
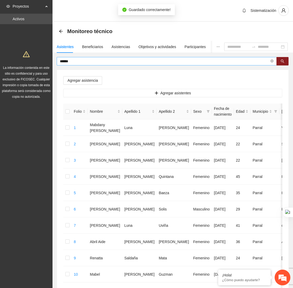
click at [75, 64] on input "******" at bounding box center [164, 61] width 209 height 6
type input "*"
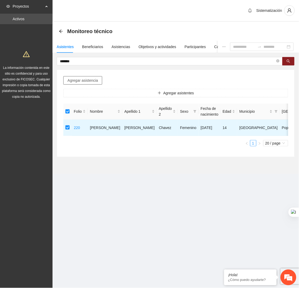
click at [78, 78] on span "Agregar asistencia" at bounding box center [82, 80] width 30 height 6
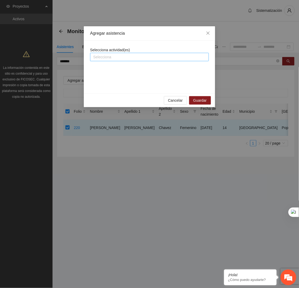
click at [116, 57] on div at bounding box center [149, 57] width 116 height 6
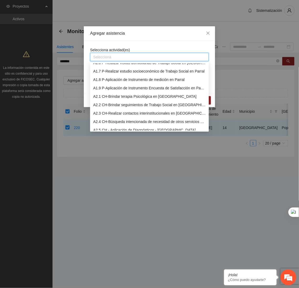
scroll to position [48, 0]
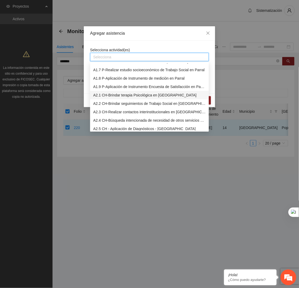
click at [110, 94] on div "A2.1 CH-Brindar terapia Psicológica en [GEOGRAPHIC_DATA]" at bounding box center [149, 95] width 112 height 6
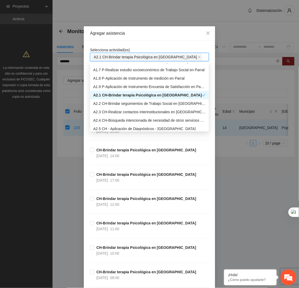
click at [137, 39] on div "Agregar asistencia" at bounding box center [149, 33] width 131 height 14
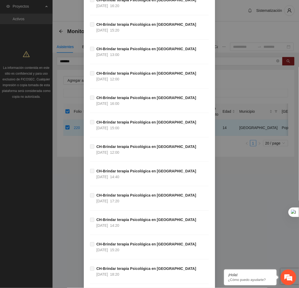
scroll to position [16768, 0]
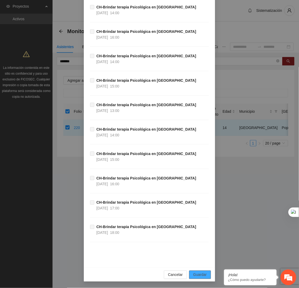
click at [200, 272] on span "Guardar" at bounding box center [199, 275] width 13 height 6
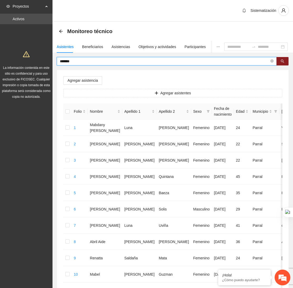
click at [84, 61] on input "*******" at bounding box center [164, 61] width 209 height 6
type input "*"
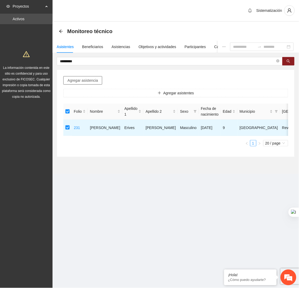
click at [84, 81] on span "Agregar asistencia" at bounding box center [82, 80] width 30 height 6
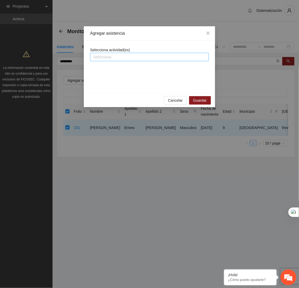
click at [109, 57] on div at bounding box center [149, 57] width 116 height 6
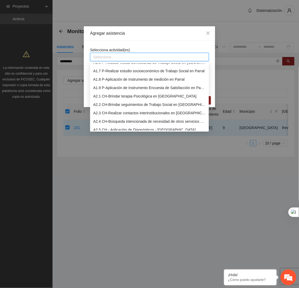
scroll to position [47, 0]
click at [107, 97] on div "A2.1 CH-Brindar terapia Psicológica en [GEOGRAPHIC_DATA]" at bounding box center [149, 96] width 112 height 6
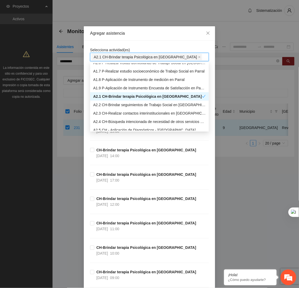
click at [154, 34] on div "Agregar asistencia" at bounding box center [149, 33] width 119 height 6
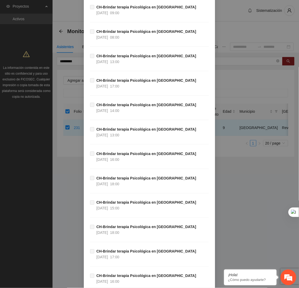
scroll to position [16768, 0]
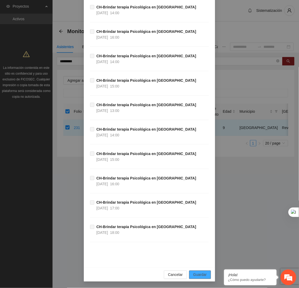
click at [193, 274] on span "Guardar" at bounding box center [199, 275] width 13 height 6
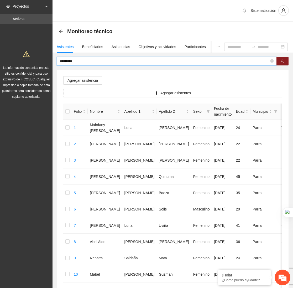
click at [87, 61] on input "*********" at bounding box center [164, 61] width 209 height 6
type input "*"
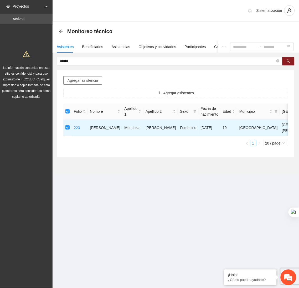
click at [92, 81] on span "Agregar asistencia" at bounding box center [82, 80] width 30 height 6
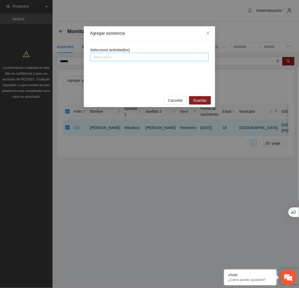
click at [102, 58] on div at bounding box center [149, 57] width 116 height 6
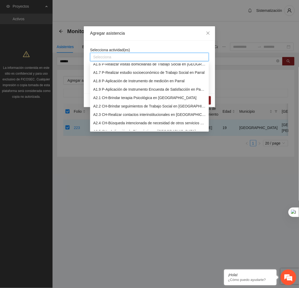
scroll to position [47, 0]
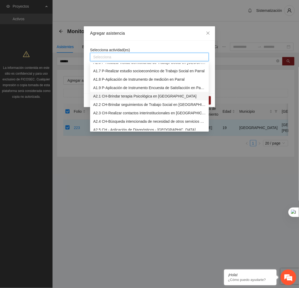
click at [110, 95] on div "A2.1 CH-Brindar terapia Psicológica en [GEOGRAPHIC_DATA]" at bounding box center [149, 96] width 112 height 6
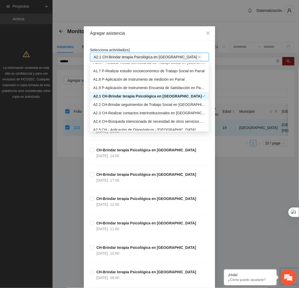
click at [141, 47] on div "Selecciona actividad(es) A2.1 CH-Brindar terapia Psicológica en [GEOGRAPHIC_DAT…" at bounding box center [149, 54] width 119 height 14
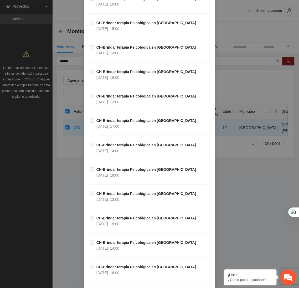
scroll to position [16768, 0]
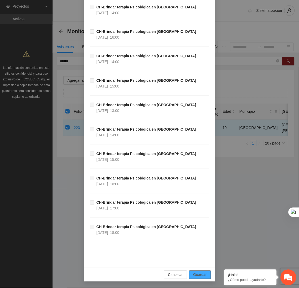
click at [205, 272] on button "Guardar" at bounding box center [200, 274] width 22 height 8
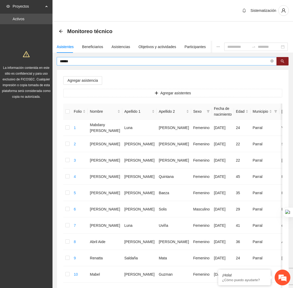
click at [104, 60] on input "******" at bounding box center [164, 61] width 209 height 6
type input "*"
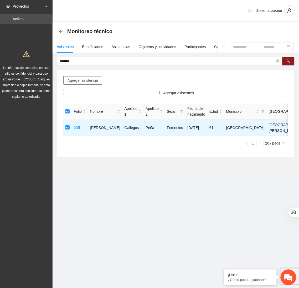
click at [80, 80] on span "Agregar asistencia" at bounding box center [82, 80] width 30 height 6
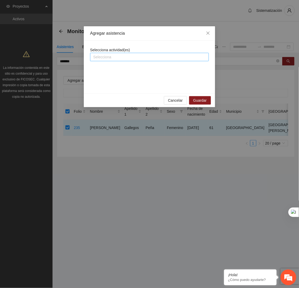
click at [121, 56] on div at bounding box center [149, 57] width 116 height 6
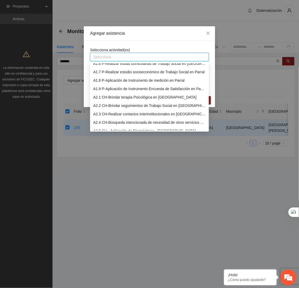
scroll to position [46, 0]
click at [119, 99] on div "A2.1 CH-Brindar terapia Psicológica en [GEOGRAPHIC_DATA]" at bounding box center [149, 97] width 112 height 6
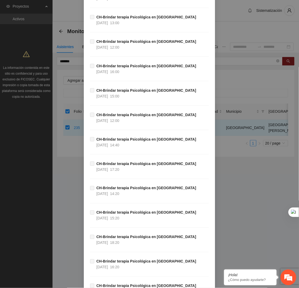
scroll to position [16768, 0]
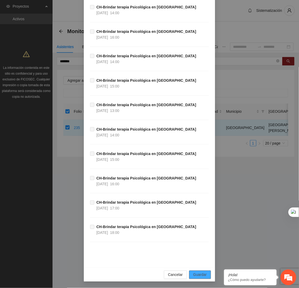
click at [203, 274] on span "Guardar" at bounding box center [199, 275] width 13 height 6
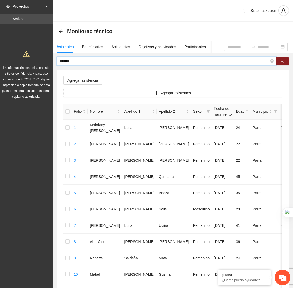
click at [89, 60] on input "*******" at bounding box center [164, 61] width 209 height 6
type input "*"
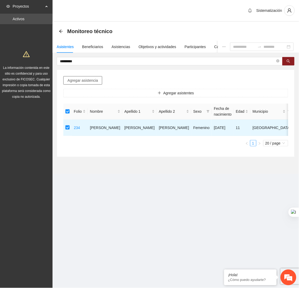
click at [77, 83] on span "Agregar asistencia" at bounding box center [82, 80] width 30 height 6
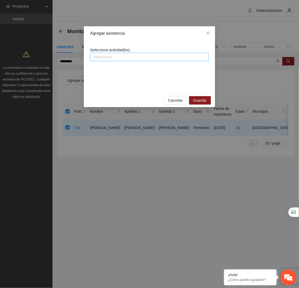
click at [125, 56] on div at bounding box center [149, 57] width 116 height 6
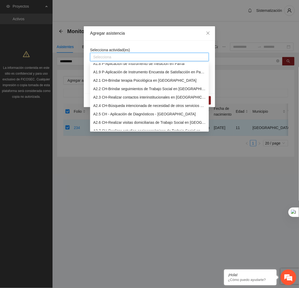
scroll to position [63, 0]
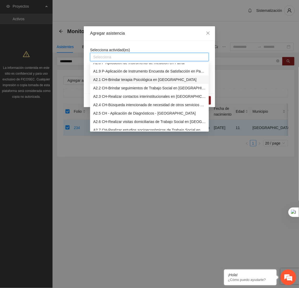
click at [104, 79] on div "A2.1 CH-Brindar terapia Psicológica en [GEOGRAPHIC_DATA]" at bounding box center [149, 80] width 112 height 6
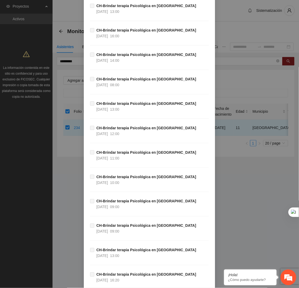
scroll to position [16768, 0]
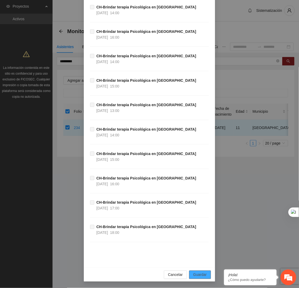
click at [195, 276] on span "Guardar" at bounding box center [199, 275] width 13 height 6
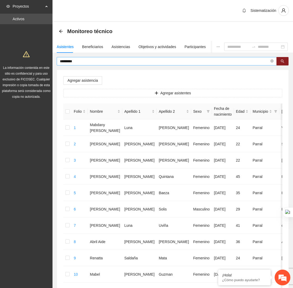
click at [75, 63] on input "*********" at bounding box center [164, 61] width 209 height 6
type input "*"
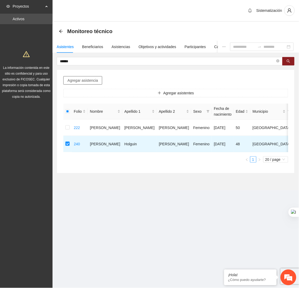
click at [84, 77] on button "Agregar asistencia" at bounding box center [82, 80] width 39 height 8
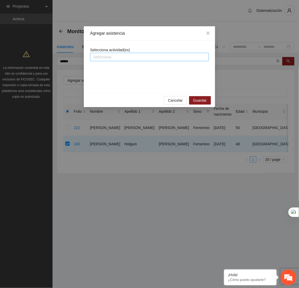
click at [118, 56] on div at bounding box center [149, 57] width 116 height 6
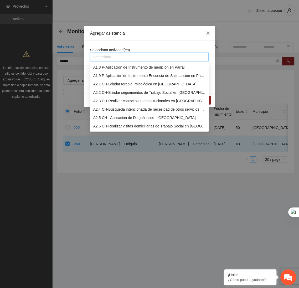
scroll to position [59, 0]
click at [100, 82] on div "A2.1 CH-Brindar terapia Psicológica en [GEOGRAPHIC_DATA]" at bounding box center [149, 84] width 112 height 6
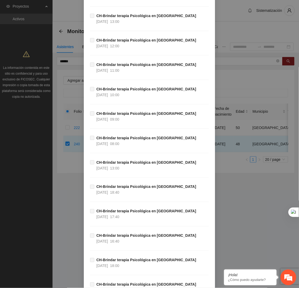
scroll to position [16768, 0]
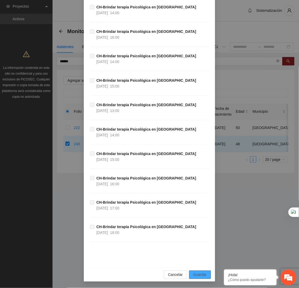
click at [195, 272] on span "Guardar" at bounding box center [199, 275] width 13 height 6
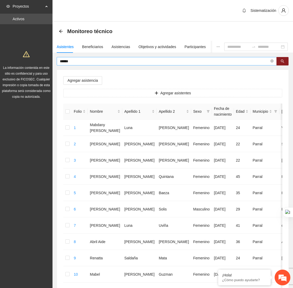
click at [97, 65] on span "******" at bounding box center [167, 61] width 220 height 8
type input "*"
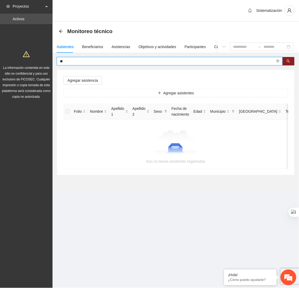
type input "*"
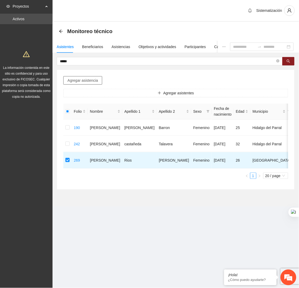
click at [80, 78] on span "Agregar asistencia" at bounding box center [82, 80] width 30 height 6
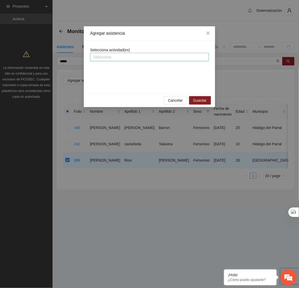
click at [123, 57] on div at bounding box center [149, 57] width 116 height 6
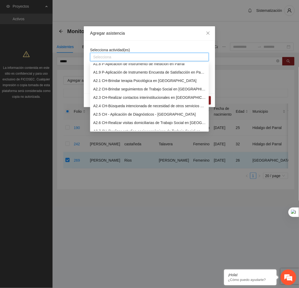
scroll to position [65, 0]
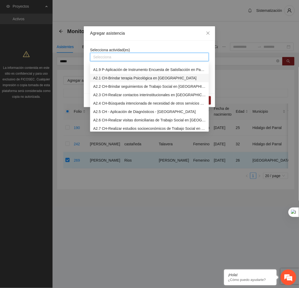
click at [108, 78] on div "A2.1 CH-Brindar terapia Psicológica en [GEOGRAPHIC_DATA]" at bounding box center [149, 78] width 112 height 6
click at [156, 33] on div "Agregar asistencia" at bounding box center [149, 33] width 119 height 6
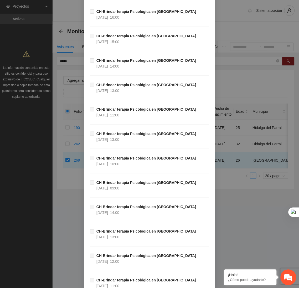
scroll to position [16768, 0]
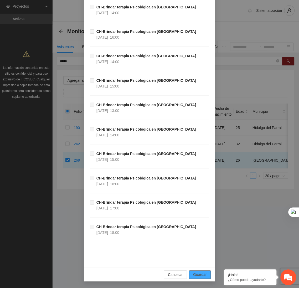
click at [198, 275] on span "Guardar" at bounding box center [199, 275] width 13 height 6
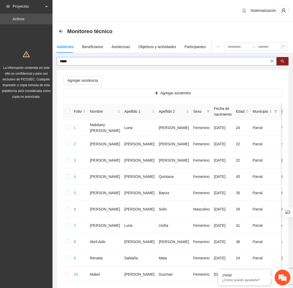
click at [84, 61] on input "*****" at bounding box center [164, 61] width 209 height 6
type input "*"
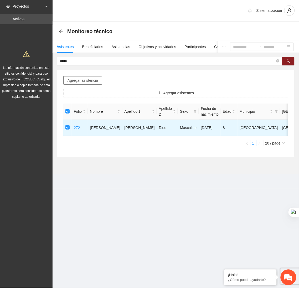
click at [86, 80] on span "Agregar asistencia" at bounding box center [82, 80] width 30 height 6
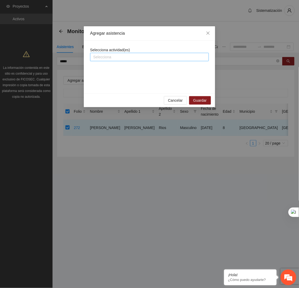
click at [110, 57] on div at bounding box center [149, 57] width 116 height 6
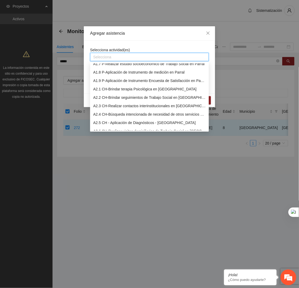
scroll to position [54, 0]
click at [103, 82] on div "A1.9 P-Aplicación de Instrumento Encuesta de Satisfacción en Parral" at bounding box center [149, 80] width 112 height 6
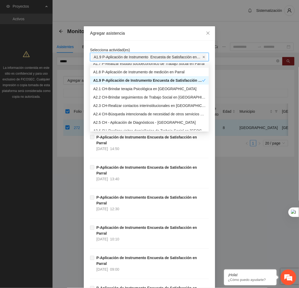
click at [202, 57] on icon "close" at bounding box center [203, 57] width 3 height 3
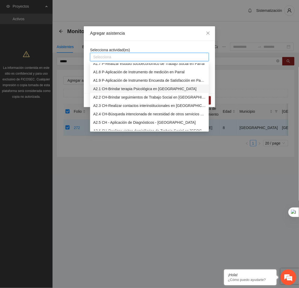
click at [122, 89] on div "A2.1 CH-Brindar terapia Psicológica en [GEOGRAPHIC_DATA]" at bounding box center [149, 89] width 112 height 6
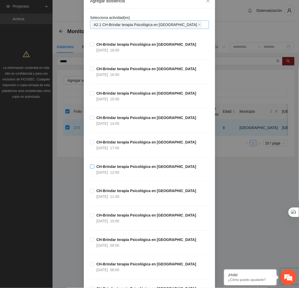
scroll to position [63, 0]
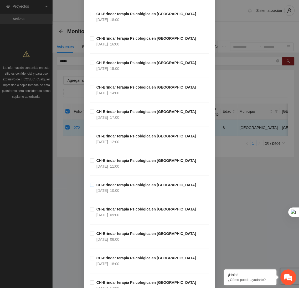
click at [123, 189] on span "CH-Brindar terapia Psicológica en [GEOGRAPHIC_DATA] [DATE] 10:00" at bounding box center [146, 188] width 104 height 12
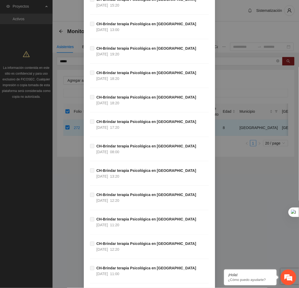
scroll to position [16768, 0]
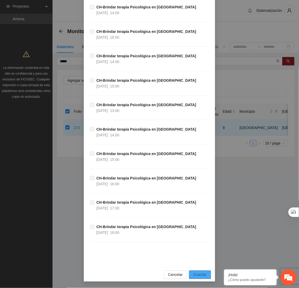
click at [204, 274] on button "Guardar" at bounding box center [200, 274] width 22 height 8
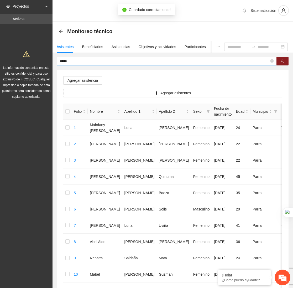
click at [83, 61] on input "*****" at bounding box center [164, 61] width 209 height 6
type input "*"
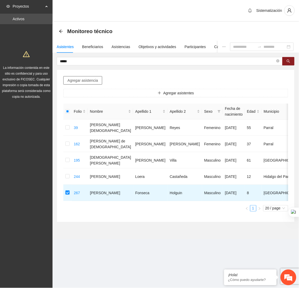
click at [89, 80] on span "Agregar asistencia" at bounding box center [82, 80] width 30 height 6
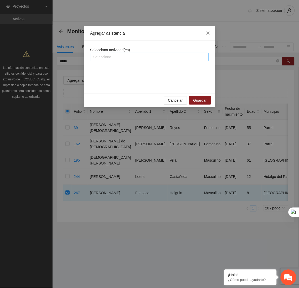
click at [110, 58] on div at bounding box center [149, 57] width 116 height 6
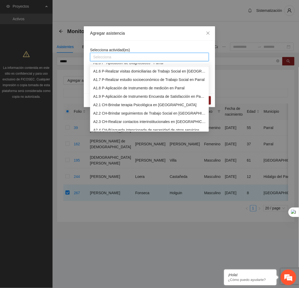
scroll to position [39, 0]
click at [103, 104] on div "A2.1 CH-Brindar terapia Psicológica en [GEOGRAPHIC_DATA]" at bounding box center [149, 105] width 112 height 6
click at [145, 43] on div "Selecciona actividad(es) Selecciona" at bounding box center [149, 67] width 131 height 52
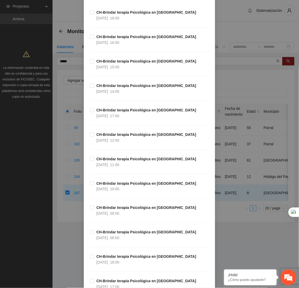
scroll to position [65, 0]
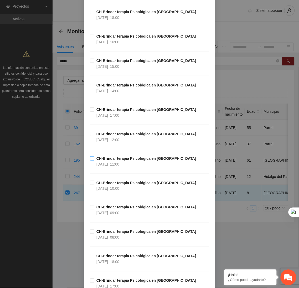
click at [100, 163] on span "[DATE]" at bounding box center [102, 164] width 12 height 4
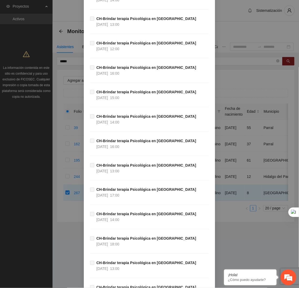
scroll to position [16768, 0]
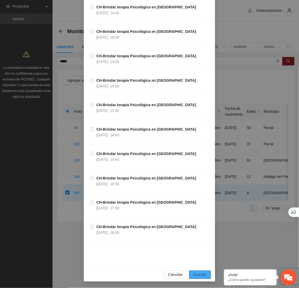
click at [202, 272] on span "Guardar" at bounding box center [199, 275] width 13 height 6
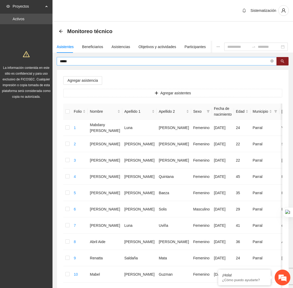
click at [69, 61] on input "*****" at bounding box center [164, 61] width 209 height 6
type input "*"
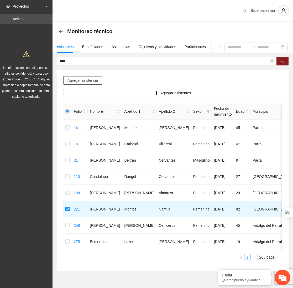
click at [92, 80] on span "Agregar asistencia" at bounding box center [82, 80] width 30 height 6
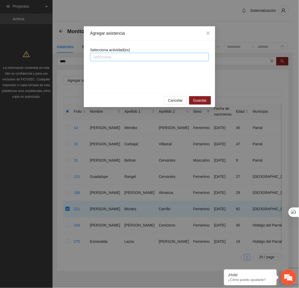
click at [136, 55] on div at bounding box center [149, 57] width 116 height 6
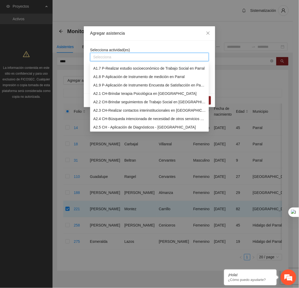
scroll to position [50, 0]
click at [119, 92] on div "A2.1 CH-Brindar terapia Psicológica en [GEOGRAPHIC_DATA]" at bounding box center [149, 94] width 112 height 6
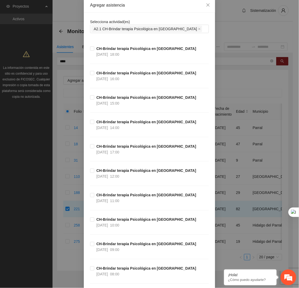
scroll to position [0, 0]
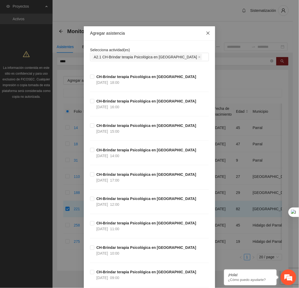
click at [206, 32] on icon "close" at bounding box center [208, 33] width 4 height 4
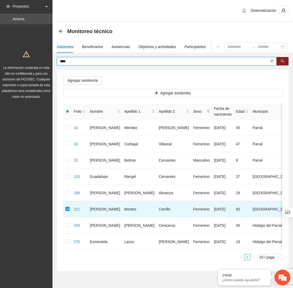
click at [79, 63] on input "****" at bounding box center [164, 61] width 209 height 6
type input "*"
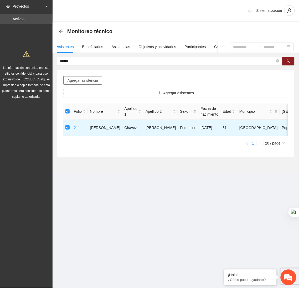
click at [81, 82] on span "Agregar asistencia" at bounding box center [82, 80] width 30 height 6
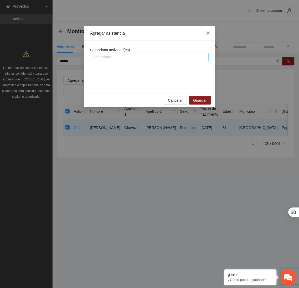
click at [105, 58] on div at bounding box center [149, 57] width 116 height 6
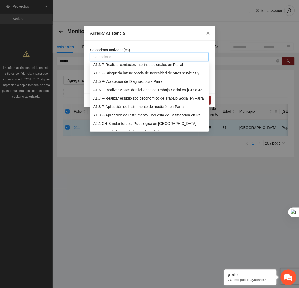
scroll to position [21, 0]
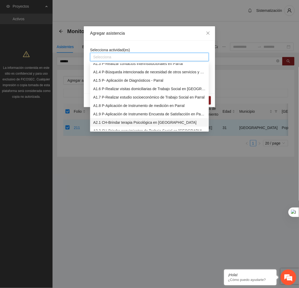
click at [102, 123] on div "A2.1 CH-Brindar terapia Psicológica en [GEOGRAPHIC_DATA]" at bounding box center [149, 122] width 112 height 6
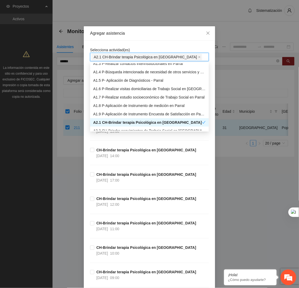
click at [141, 39] on div "Agregar asistencia" at bounding box center [149, 33] width 131 height 14
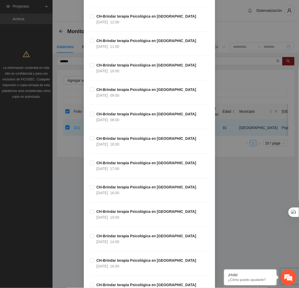
scroll to position [183, 0]
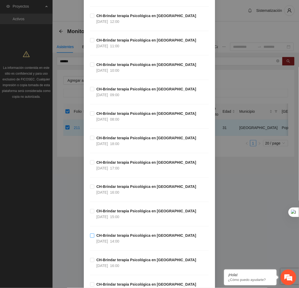
click at [126, 242] on span "CH-Brindar terapia Psicológica en [GEOGRAPHIC_DATA] [DATE] 14:00" at bounding box center [146, 238] width 104 height 12
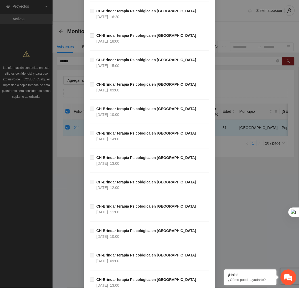
scroll to position [16768, 0]
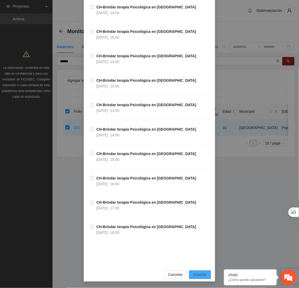
click at [193, 275] on span "Guardar" at bounding box center [199, 275] width 13 height 6
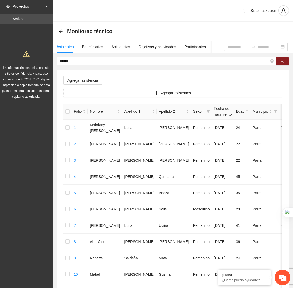
click at [95, 63] on input "******" at bounding box center [164, 61] width 209 height 6
type input "*"
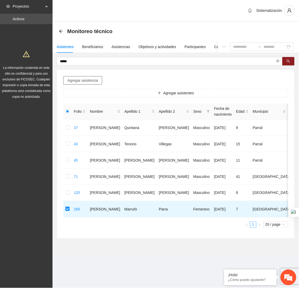
click at [89, 81] on span "Agregar asistencia" at bounding box center [82, 80] width 30 height 6
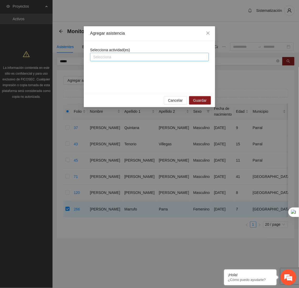
click at [133, 61] on div "Selecciona" at bounding box center [149, 57] width 119 height 8
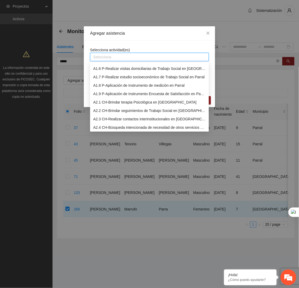
scroll to position [41, 0]
click at [115, 102] on div "A2.1 CH-Brindar terapia Psicológica en [GEOGRAPHIC_DATA]" at bounding box center [149, 102] width 112 height 6
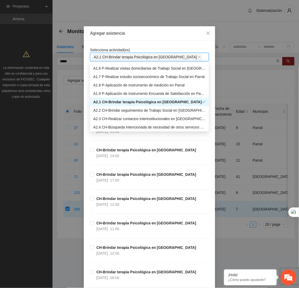
click at [158, 36] on div "Agregar asistencia" at bounding box center [149, 33] width 119 height 6
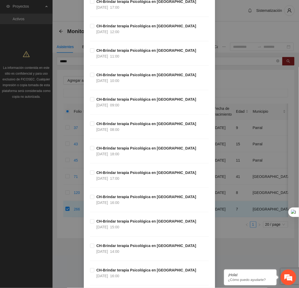
scroll to position [173, 0]
click at [139, 225] on span "CH-Brindar terapia Psicológica en [GEOGRAPHIC_DATA] [DATE] 15:00" at bounding box center [146, 224] width 104 height 12
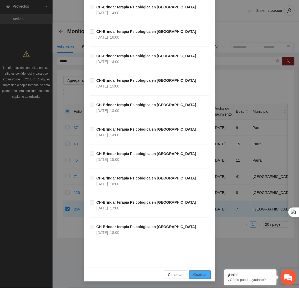
click at [198, 274] on span "Guardar" at bounding box center [199, 275] width 13 height 6
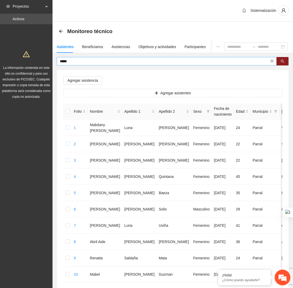
click at [75, 61] on input "*****" at bounding box center [164, 61] width 209 height 6
type input "*"
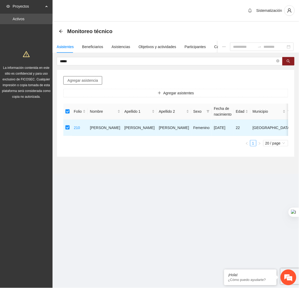
click at [95, 78] on span "Agregar asistencia" at bounding box center [82, 80] width 30 height 6
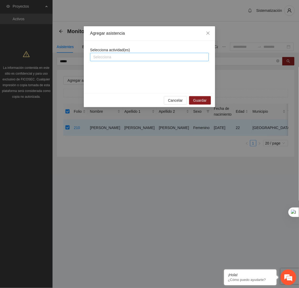
click at [127, 56] on div at bounding box center [149, 57] width 116 height 6
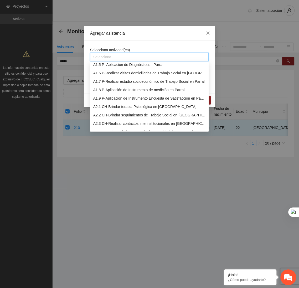
scroll to position [36, 0]
click at [108, 106] on div "A2.1 CH-Brindar terapia Psicológica en [GEOGRAPHIC_DATA]" at bounding box center [149, 107] width 112 height 6
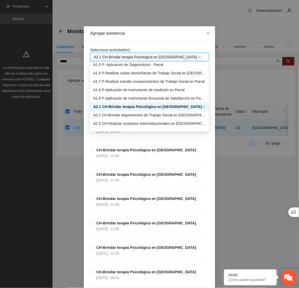
click at [140, 37] on div "Agregar asistencia" at bounding box center [149, 33] width 131 height 14
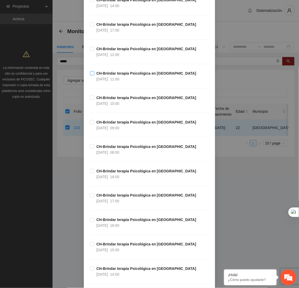
scroll to position [150, 0]
click at [130, 222] on strong "CH-Brindar terapia Psicológica en [GEOGRAPHIC_DATA]" at bounding box center [146, 219] width 100 height 4
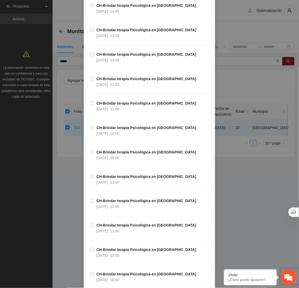
scroll to position [16768, 0]
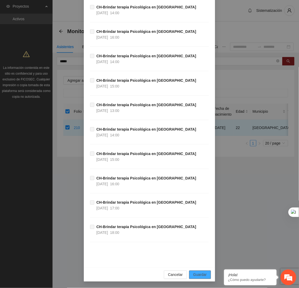
click at [198, 278] on button "Guardar" at bounding box center [200, 274] width 22 height 8
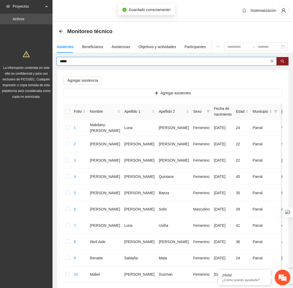
click at [73, 62] on input "*****" at bounding box center [164, 61] width 209 height 6
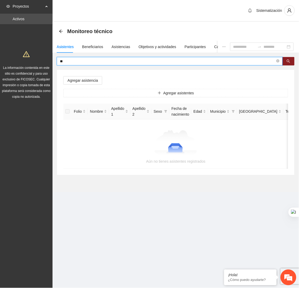
type input "*"
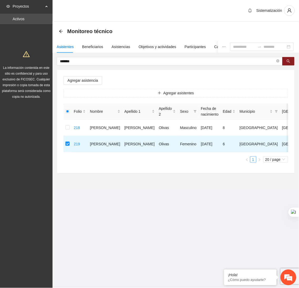
click at [87, 75] on div "Agregar asistencia Agregar asistentes Folio Nombre Apellido 1 Apellido 2 Sexo F…" at bounding box center [175, 121] width 237 height 103
click at [84, 81] on span "Agregar asistencia" at bounding box center [82, 80] width 30 height 6
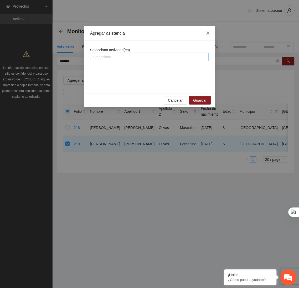
click at [114, 56] on div at bounding box center [149, 57] width 116 height 6
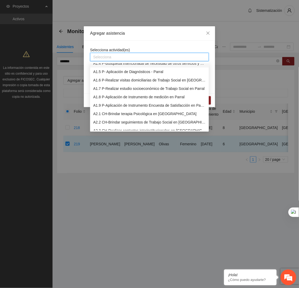
scroll to position [32, 0]
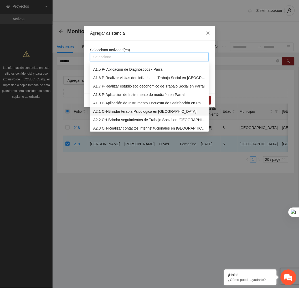
click at [105, 111] on div "A2.1 CH-Brindar terapia Psicológica en [GEOGRAPHIC_DATA]" at bounding box center [149, 111] width 112 height 6
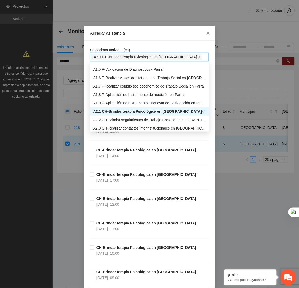
click at [155, 36] on div "Agregar asistencia" at bounding box center [149, 33] width 131 height 14
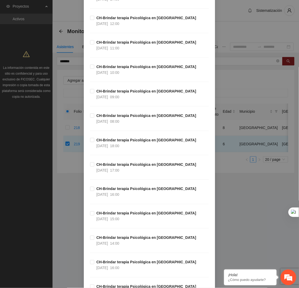
scroll to position [181, 0]
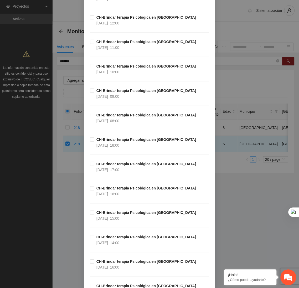
click at [120, 174] on div "CH-Brindar terapia Psicológica en [GEOGRAPHIC_DATA] [DATE] 17:00" at bounding box center [149, 173] width 119 height 24
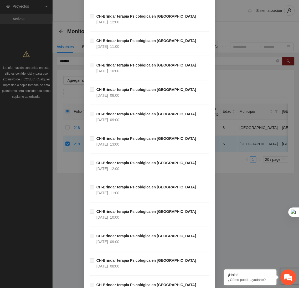
scroll to position [16768, 0]
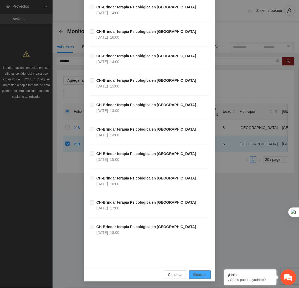
click at [193, 277] on span "Guardar" at bounding box center [199, 275] width 13 height 6
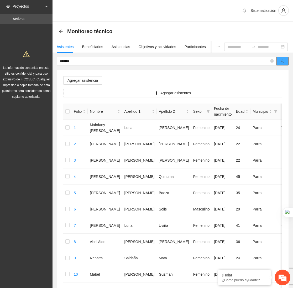
click at [282, 61] on icon "search" at bounding box center [282, 61] width 4 height 4
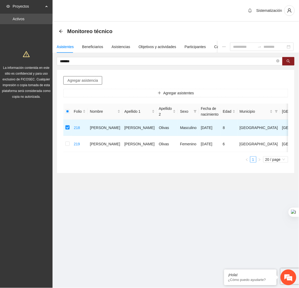
click at [72, 82] on span "Agregar asistencia" at bounding box center [82, 80] width 30 height 6
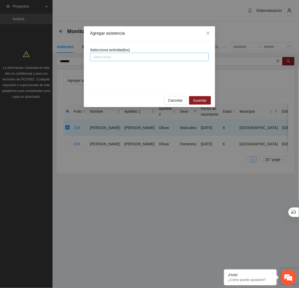
click at [109, 57] on div at bounding box center [149, 57] width 116 height 6
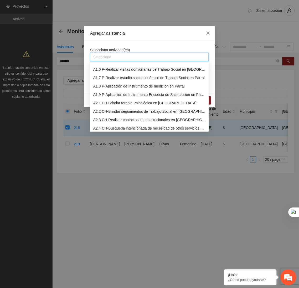
scroll to position [41, 0]
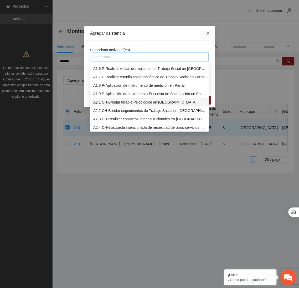
click at [104, 102] on div "A2.1 CH-Brindar terapia Psicológica en [GEOGRAPHIC_DATA]" at bounding box center [149, 102] width 112 height 6
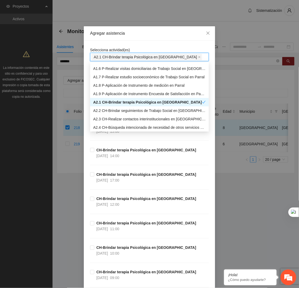
click at [150, 39] on div "Agregar asistencia" at bounding box center [149, 33] width 131 height 14
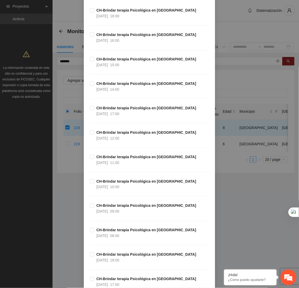
scroll to position [78, 0]
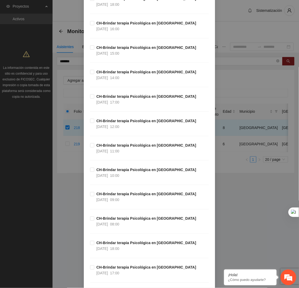
click at [138, 229] on div "CH-Brindar terapia Psicológica en [GEOGRAPHIC_DATA] [DATE] 08:00" at bounding box center [149, 227] width 119 height 24
click at [90, 215] on div "CH-Brindar terapia Psicológica en [GEOGRAPHIC_DATA] [DATE] 09:00" at bounding box center [149, 203] width 119 height 24
click at [90, 247] on label "CH-Brindar terapia Psicológica en [GEOGRAPHIC_DATA] [DATE] 18:00" at bounding box center [144, 246] width 108 height 12
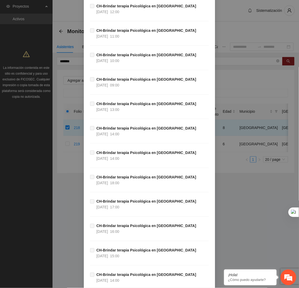
scroll to position [16768, 0]
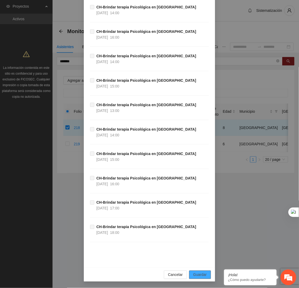
click at [202, 272] on span "Guardar" at bounding box center [199, 275] width 13 height 6
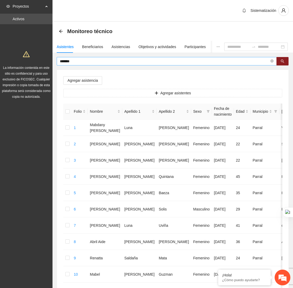
click at [76, 61] on input "*******" at bounding box center [164, 61] width 209 height 6
type input "*"
type input "******"
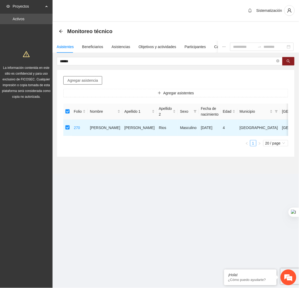
click at [92, 81] on span "Agregar asistencia" at bounding box center [82, 80] width 30 height 6
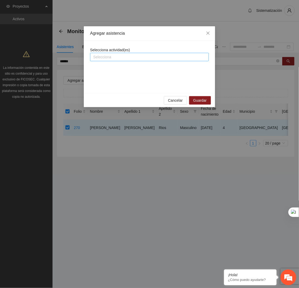
click at [99, 57] on div at bounding box center [149, 57] width 116 height 6
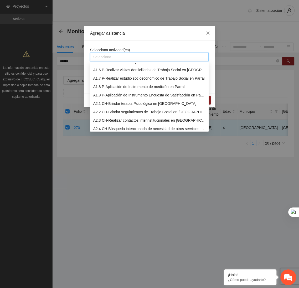
scroll to position [40, 0]
click at [102, 103] on div "A2.1 CH-Brindar terapia Psicológica en [GEOGRAPHIC_DATA]" at bounding box center [149, 103] width 112 height 6
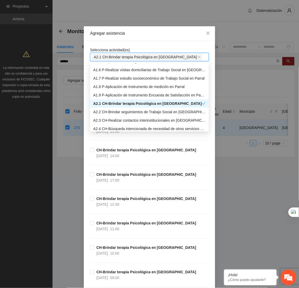
click at [143, 34] on div "Agregar asistencia" at bounding box center [149, 33] width 119 height 6
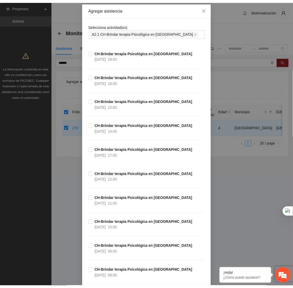
scroll to position [25, 0]
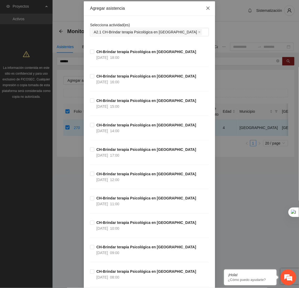
click at [206, 9] on icon "close" at bounding box center [208, 8] width 4 height 4
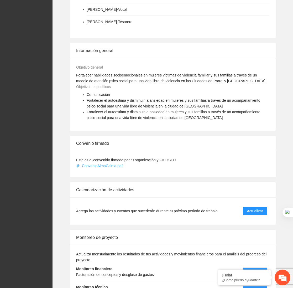
scroll to position [285, 0]
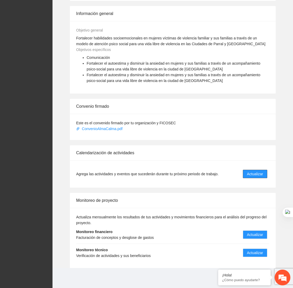
click at [254, 174] on span "Actualizar" at bounding box center [255, 174] width 16 height 6
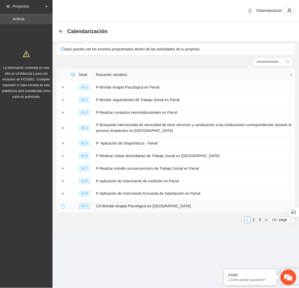
click at [62, 208] on button "Expand row" at bounding box center [63, 206] width 4 height 4
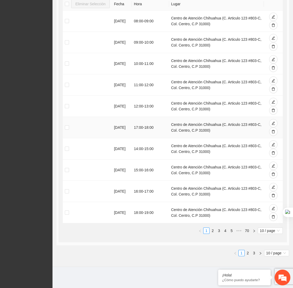
scroll to position [243, 0]
click at [213, 232] on link "2" at bounding box center [213, 230] width 6 height 6
click at [218, 231] on link "3" at bounding box center [219, 230] width 6 height 6
click at [210, 233] on link "2" at bounding box center [213, 230] width 6 height 6
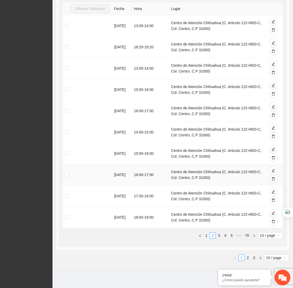
scroll to position [236, 0]
click at [218, 236] on link "3" at bounding box center [219, 235] width 6 height 6
click at [209, 240] on div "Eliminar Selección Fecha Hora Lugar [DATE] 14:00 - 15:00 Centro de Atención Chi…" at bounding box center [173, 122] width 220 height 240
click at [209, 238] on li "2" at bounding box center [212, 235] width 6 height 6
click at [204, 238] on link "1" at bounding box center [206, 235] width 6 height 6
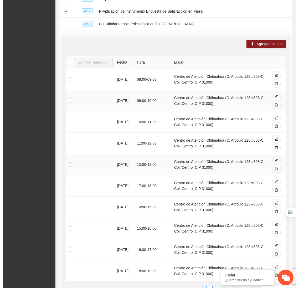
scroll to position [182, 0]
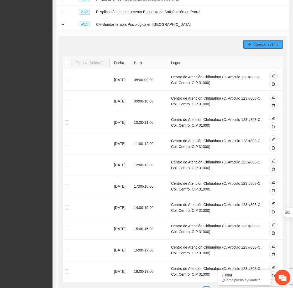
click at [255, 44] on span "Agregar evento" at bounding box center [265, 44] width 25 height 6
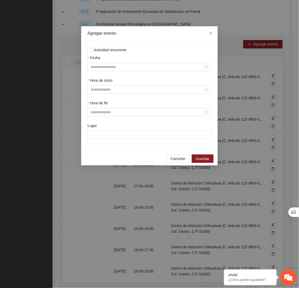
click at [160, 62] on div "Fecha" at bounding box center [149, 59] width 124 height 8
click at [155, 69] on input "Fecha" at bounding box center [147, 67] width 113 height 6
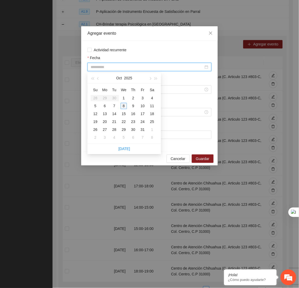
type input "**********"
click at [124, 106] on div "8" at bounding box center [123, 106] width 6 height 6
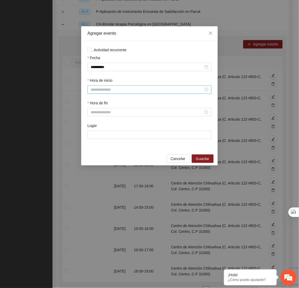
click at [125, 94] on div at bounding box center [149, 89] width 124 height 8
click at [92, 130] on div "13" at bounding box center [94, 128] width 15 height 7
type input "*****"
click at [110, 162] on span "OK" at bounding box center [108, 162] width 5 height 6
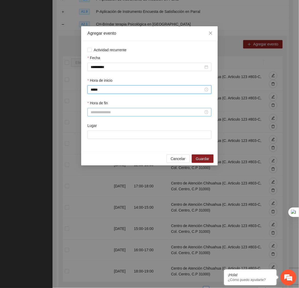
click at [99, 114] on input "Hora de fin" at bounding box center [147, 112] width 113 height 6
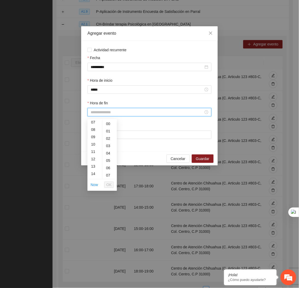
scroll to position [60, 0]
click at [94, 166] on div "14" at bounding box center [94, 166] width 15 height 7
type input "*****"
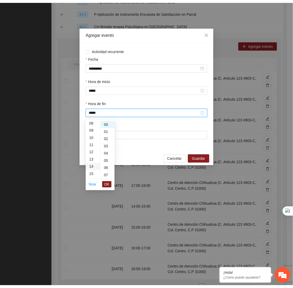
scroll to position [103, 0]
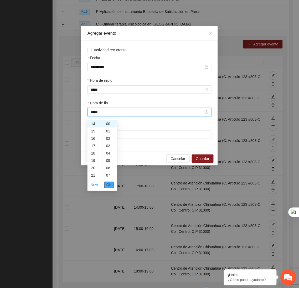
click at [113, 185] on button "OK" at bounding box center [108, 185] width 9 height 6
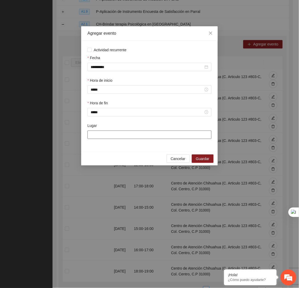
click at [117, 139] on input "Lugar" at bounding box center [149, 134] width 124 height 8
type input "**********"
click at [203, 160] on span "Guardar" at bounding box center [202, 159] width 13 height 6
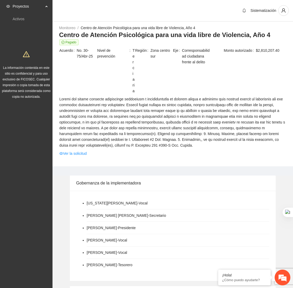
scroll to position [285, 0]
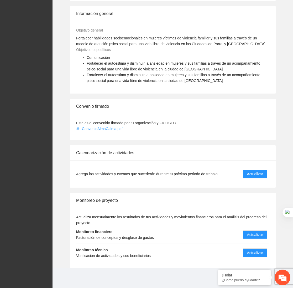
click at [251, 251] on span "Actualizar" at bounding box center [255, 252] width 16 height 6
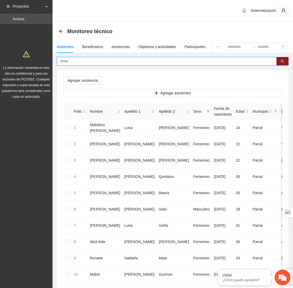
click at [142, 63] on input "text" at bounding box center [164, 61] width 209 height 6
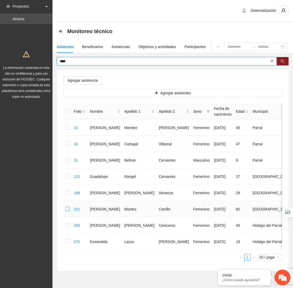
click at [68, 212] on label at bounding box center [67, 209] width 4 height 6
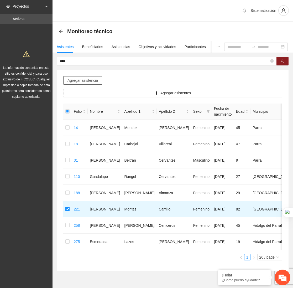
click at [83, 80] on span "Agregar asistencia" at bounding box center [82, 80] width 30 height 6
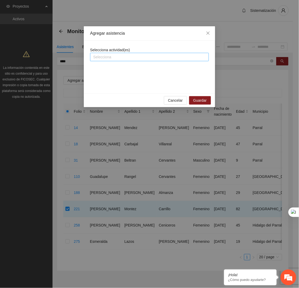
click at [121, 58] on div at bounding box center [149, 57] width 116 height 6
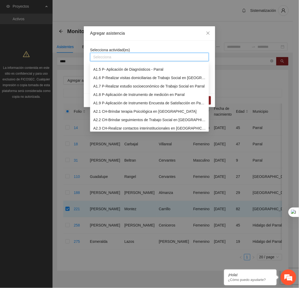
scroll to position [36, 0]
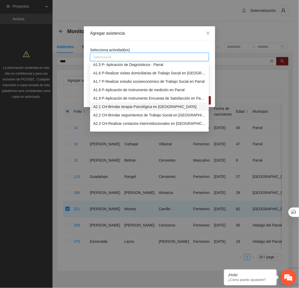
click at [110, 104] on div "A2.1 CH-Brindar terapia Psicológica en [GEOGRAPHIC_DATA]" at bounding box center [149, 107] width 112 height 6
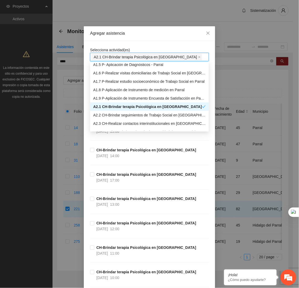
click at [145, 37] on div "Agregar asistencia" at bounding box center [149, 33] width 131 height 14
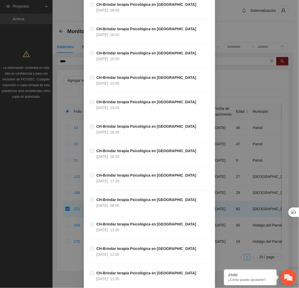
scroll to position [16792, 0]
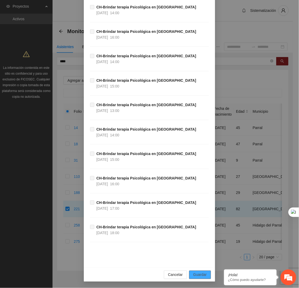
click at [199, 275] on span "Guardar" at bounding box center [199, 275] width 13 height 6
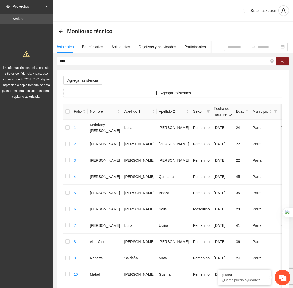
click at [84, 61] on input "****" at bounding box center [164, 61] width 209 height 6
type input "*"
type input "******"
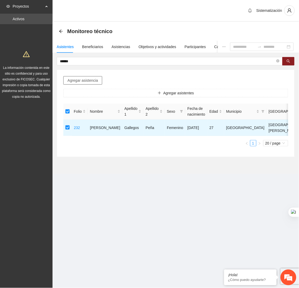
click at [76, 81] on span "Agregar asistencia" at bounding box center [82, 80] width 30 height 6
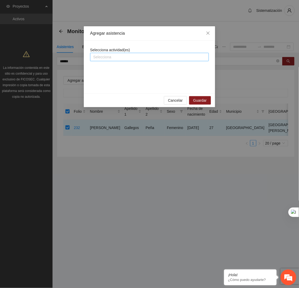
click at [119, 58] on div at bounding box center [149, 57] width 116 height 6
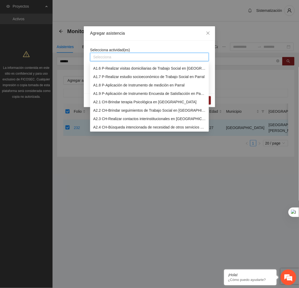
scroll to position [44, 0]
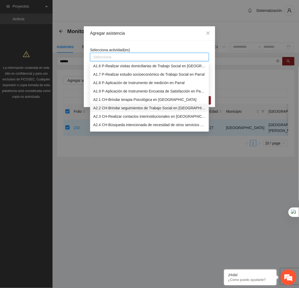
click at [113, 108] on div "A2.2 CH-Brindar seguimientos de Trabajo Social en [GEOGRAPHIC_DATA]" at bounding box center [149, 108] width 112 height 6
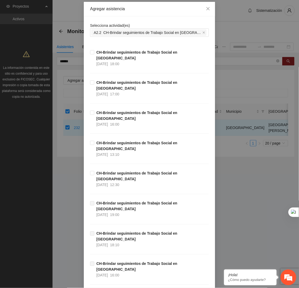
scroll to position [24, 0]
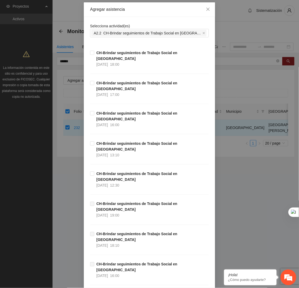
click at [136, 89] on div "CH-Brindar seguimientos de Trabajo Social en [GEOGRAPHIC_DATA] [DATE] 17:00" at bounding box center [149, 95] width 119 height 30
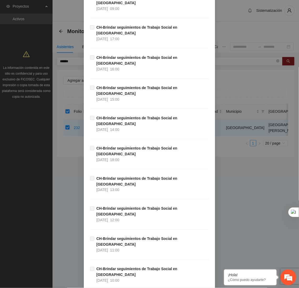
scroll to position [4531, 0]
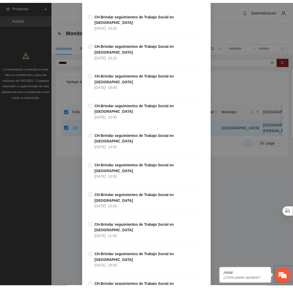
scroll to position [0, 0]
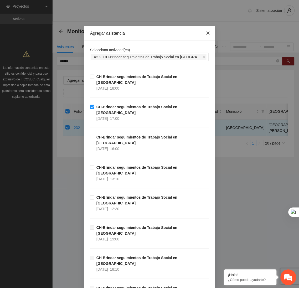
click at [202, 32] on span "Close" at bounding box center [208, 33] width 14 height 14
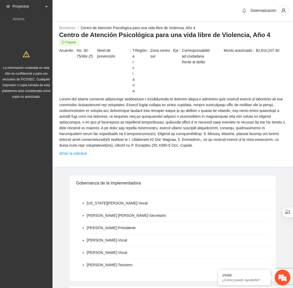
scroll to position [285, 0]
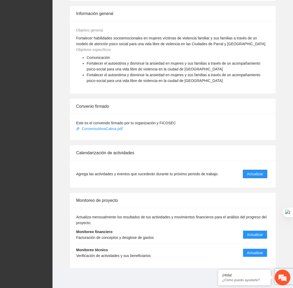
click at [262, 171] on span "Actualizar" at bounding box center [255, 174] width 16 height 6
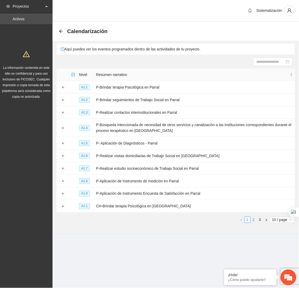
click at [251, 221] on link "2" at bounding box center [254, 220] width 6 height 6
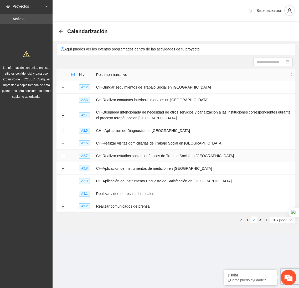
click at [64, 157] on button "Expand row" at bounding box center [63, 156] width 4 height 4
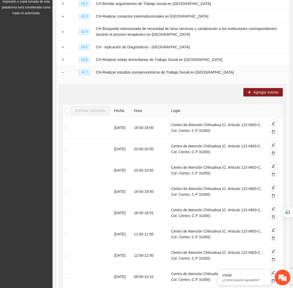
scroll to position [83, 0]
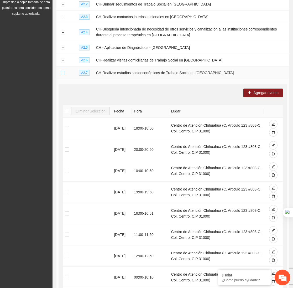
click at [63, 75] on button "Collapse row" at bounding box center [63, 73] width 4 height 4
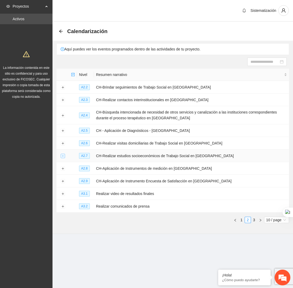
scroll to position [0, 0]
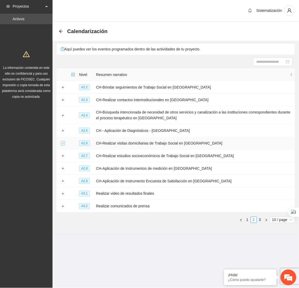
click at [62, 144] on button "Expand row" at bounding box center [63, 143] width 4 height 4
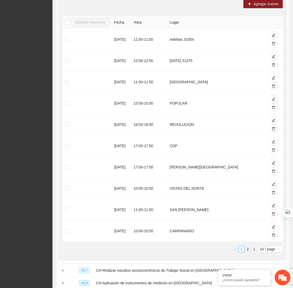
scroll to position [158, 0]
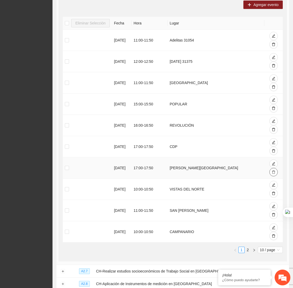
click at [273, 174] on icon "delete" at bounding box center [274, 172] width 4 height 4
